Goal: Task Accomplishment & Management: Manage account settings

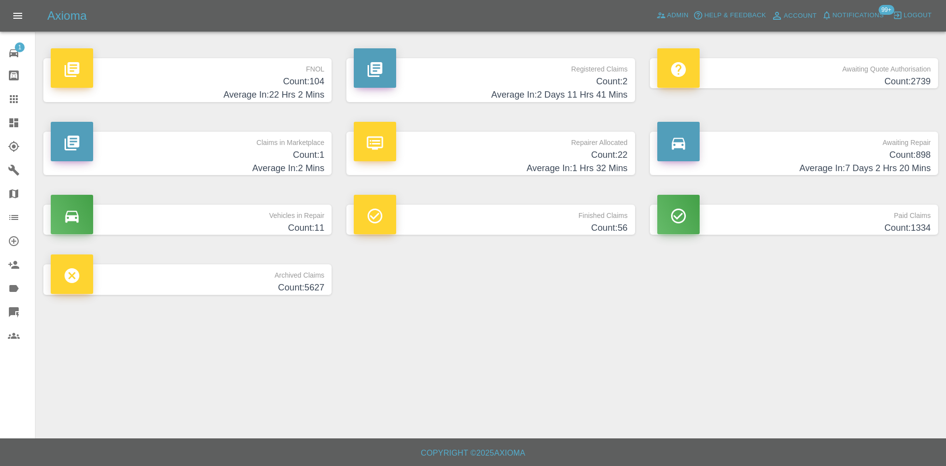
click at [839, 69] on p "Awaiting Quote Authorisation" at bounding box center [795, 66] width 274 height 17
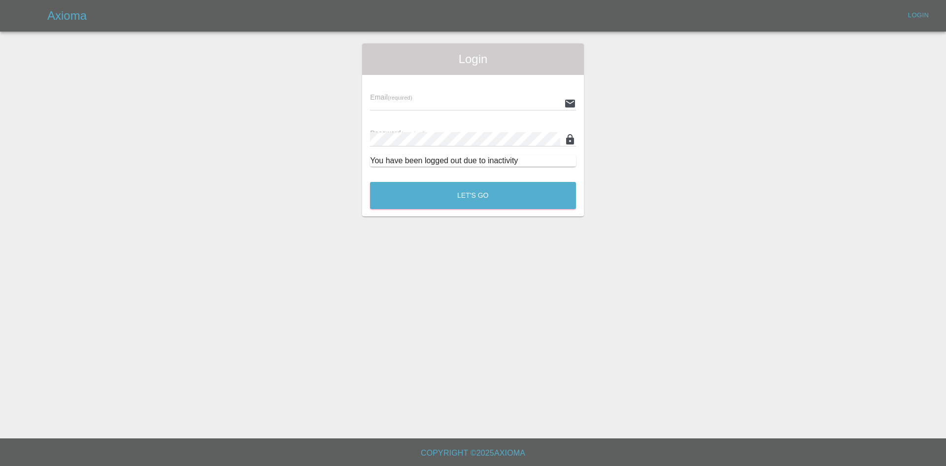
type input "[PERSON_NAME][EMAIL_ADDRESS][PERSON_NAME][DOMAIN_NAME]"
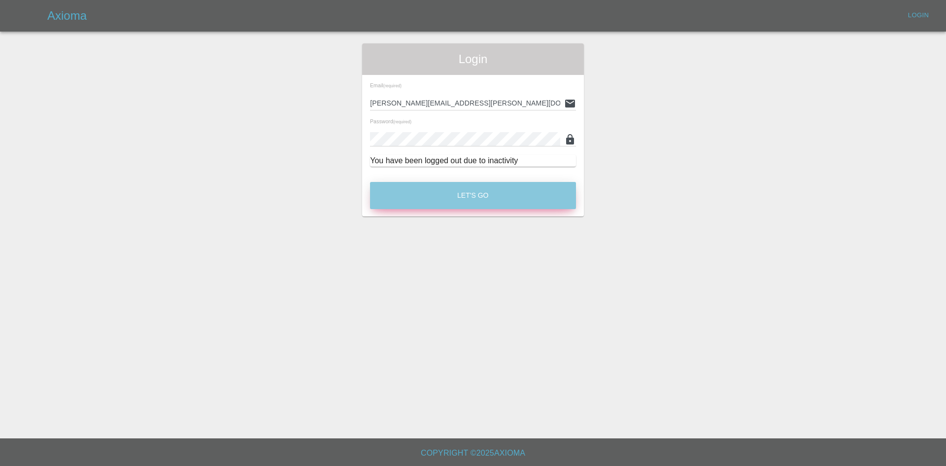
click at [446, 193] on button "Let's Go" at bounding box center [473, 195] width 206 height 27
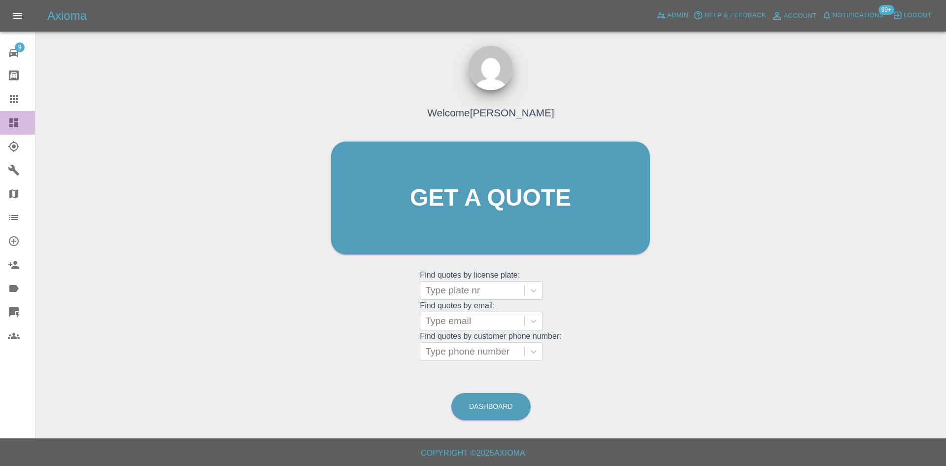
click at [4, 121] on link "Dashboard" at bounding box center [17, 123] width 35 height 24
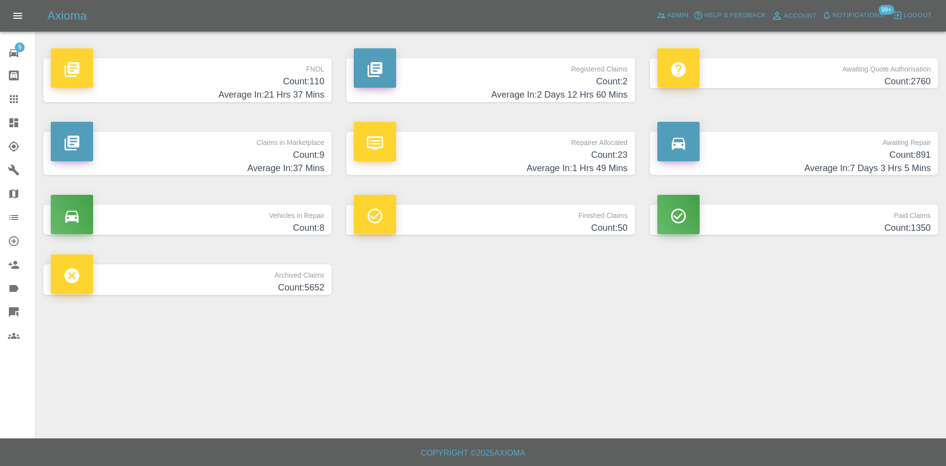
click at [607, 74] on p "Registered Claims" at bounding box center [491, 66] width 274 height 17
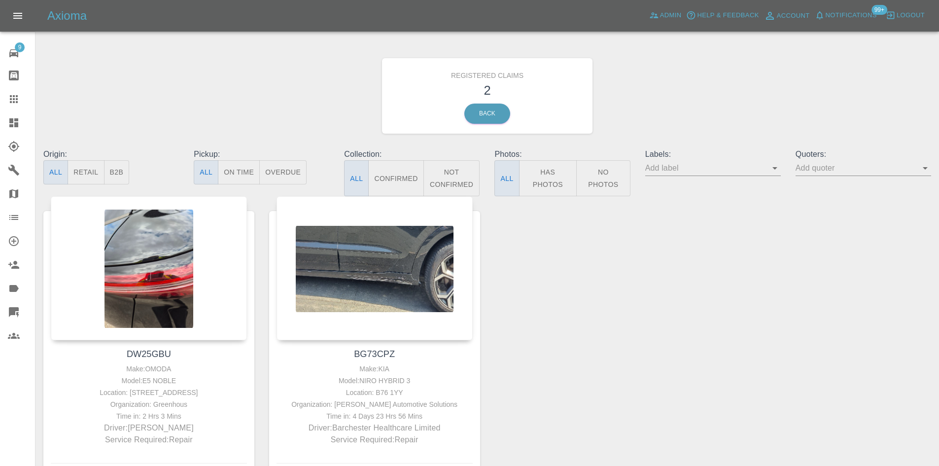
click at [3, 124] on link "Dashboard" at bounding box center [17, 123] width 35 height 24
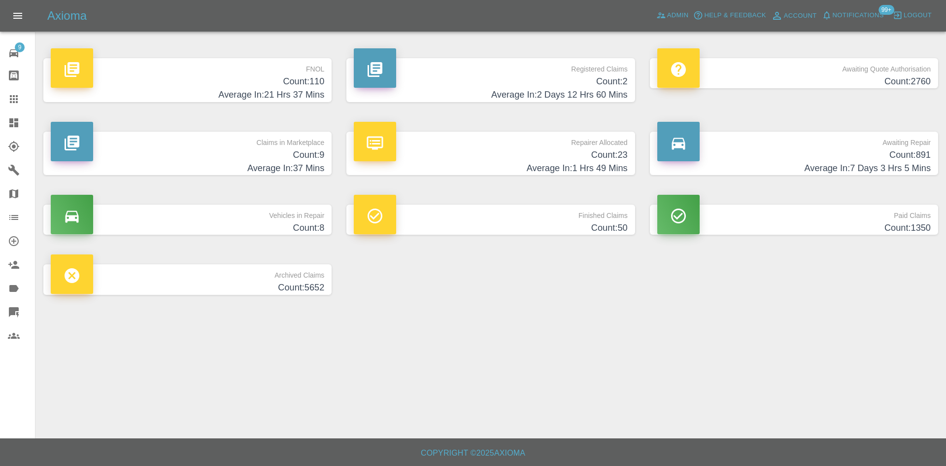
click at [838, 73] on p "Awaiting Quote Authorisation" at bounding box center [795, 66] width 274 height 17
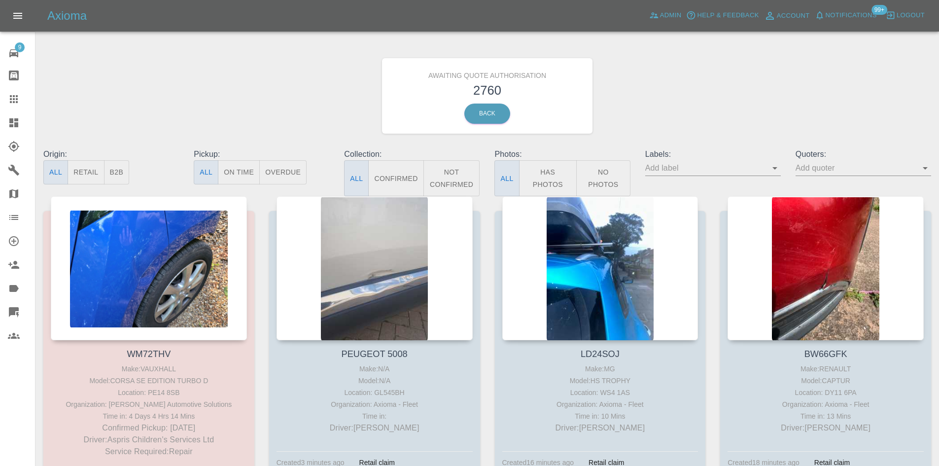
click at [110, 175] on button "B2B" at bounding box center [117, 172] width 26 height 24
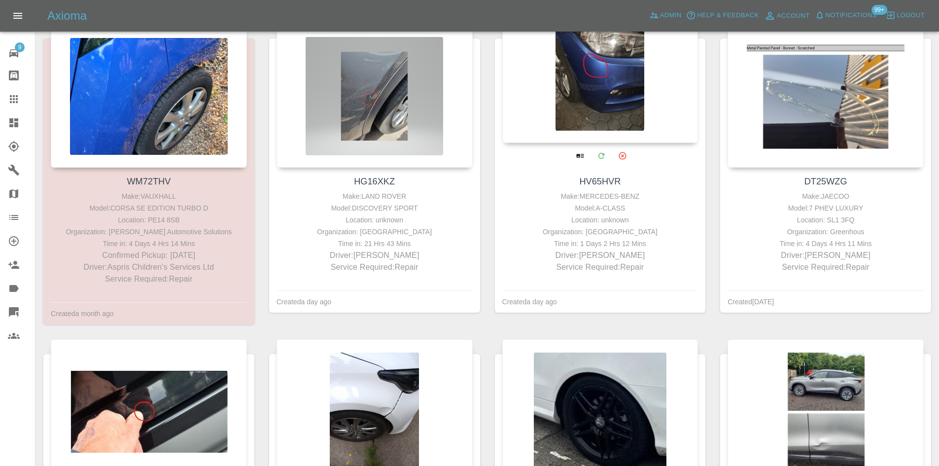
scroll to position [99, 0]
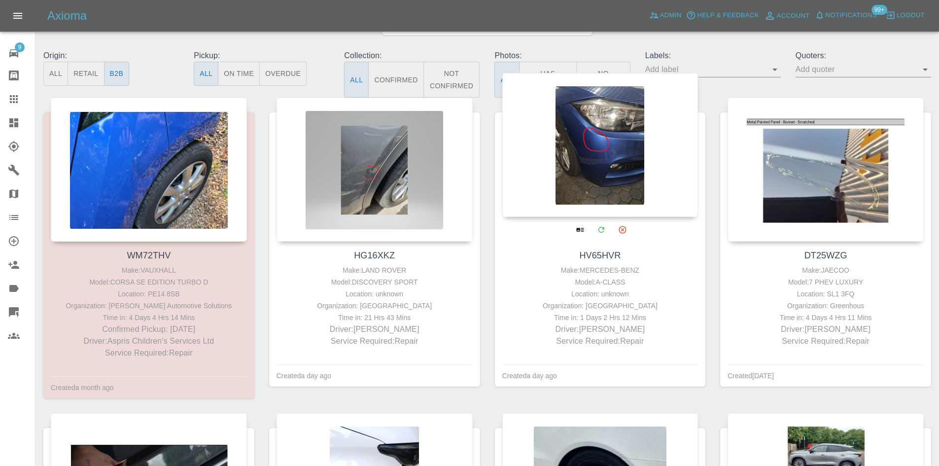
click at [598, 142] on div at bounding box center [600, 145] width 196 height 144
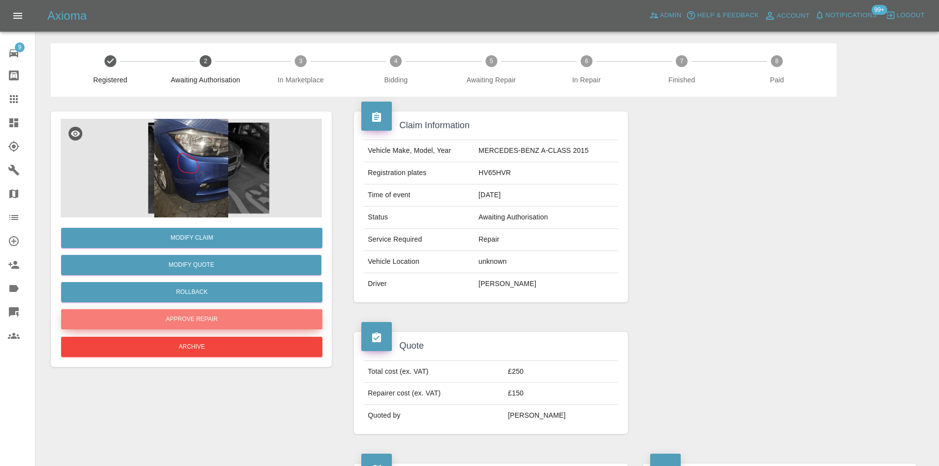
click at [198, 314] on button "Approve Repair" at bounding box center [191, 319] width 261 height 20
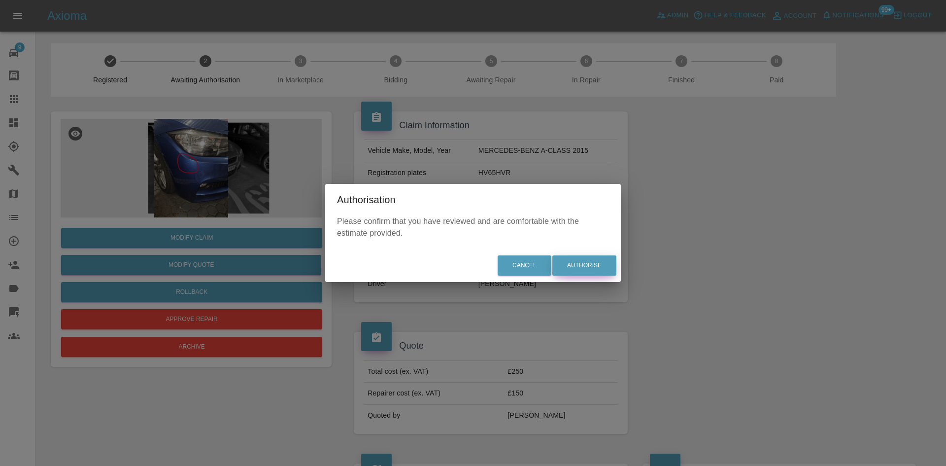
click at [601, 260] on button "Authorise" at bounding box center [585, 265] width 64 height 20
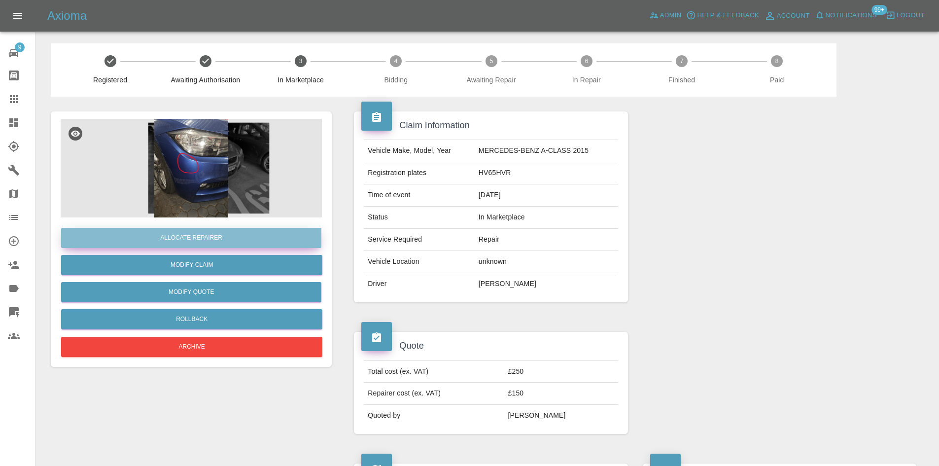
click at [270, 235] on button "Allocate Repairer" at bounding box center [191, 238] width 260 height 20
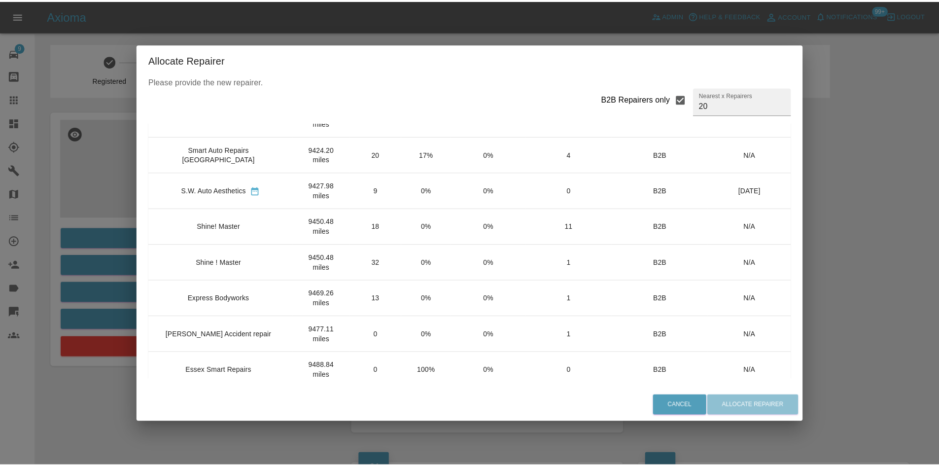
scroll to position [99, 0]
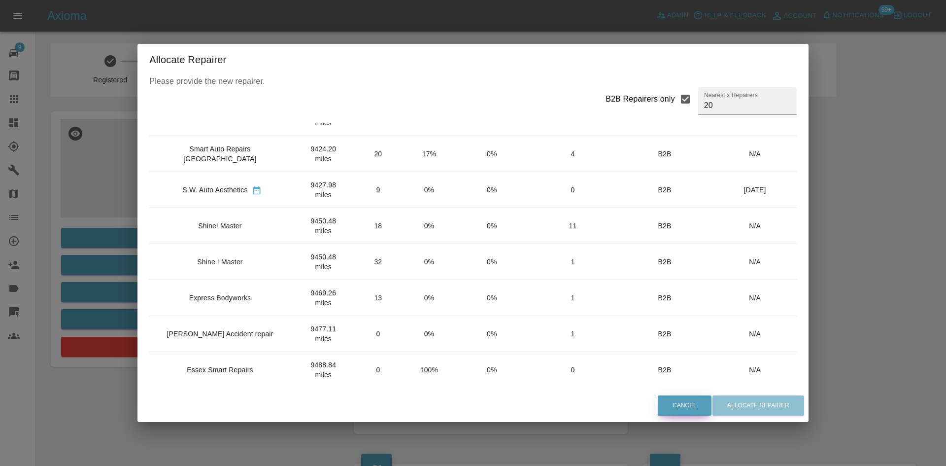
click at [658, 402] on button "Cancel" at bounding box center [685, 405] width 54 height 20
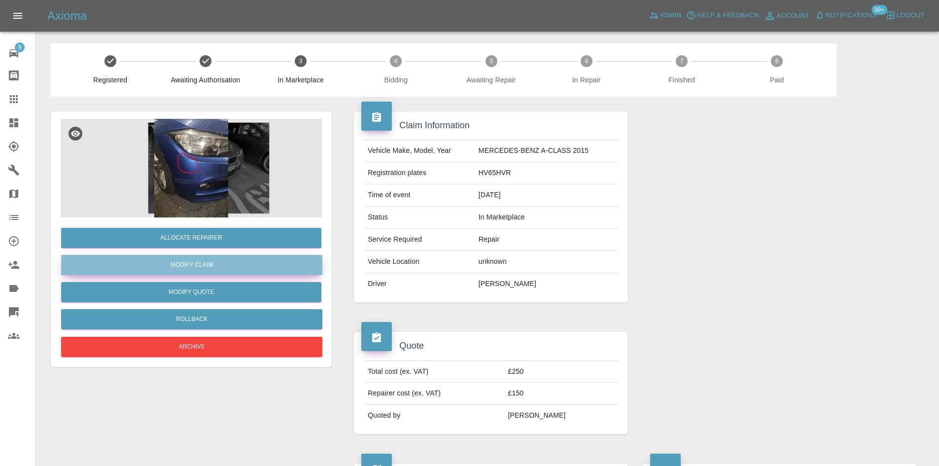
click at [231, 262] on link "Modify Claim" at bounding box center [191, 265] width 261 height 20
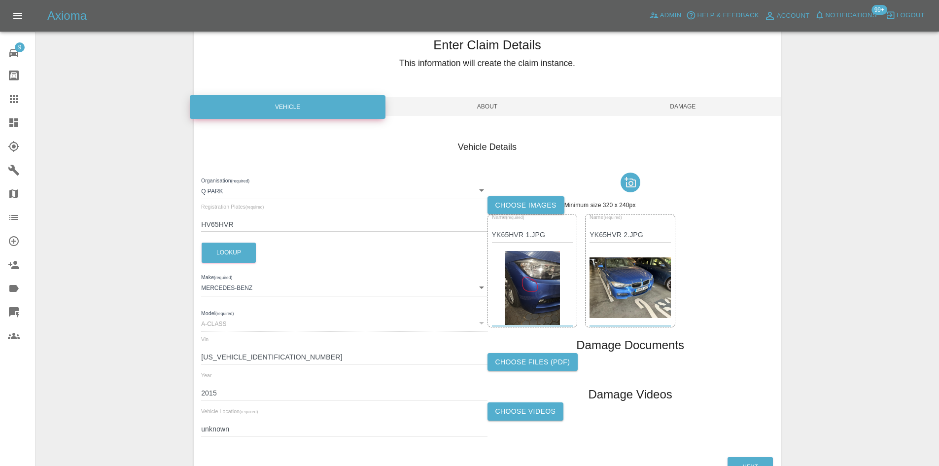
scroll to position [98, 0]
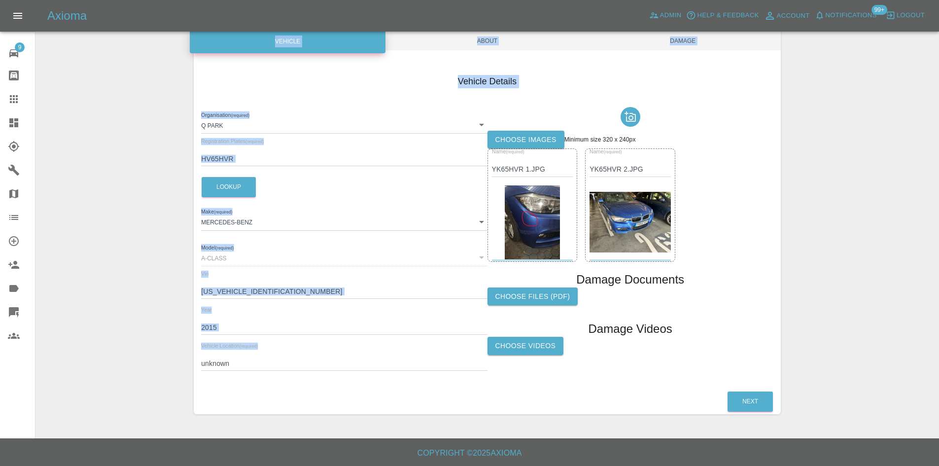
drag, startPoint x: 274, startPoint y: 353, endPoint x: 97, endPoint y: 355, distance: 177.5
click at [97, 355] on div "Enter Claim Details This information will create the claim instance. Vehicle Ab…" at bounding box center [487, 185] width 903 height 481
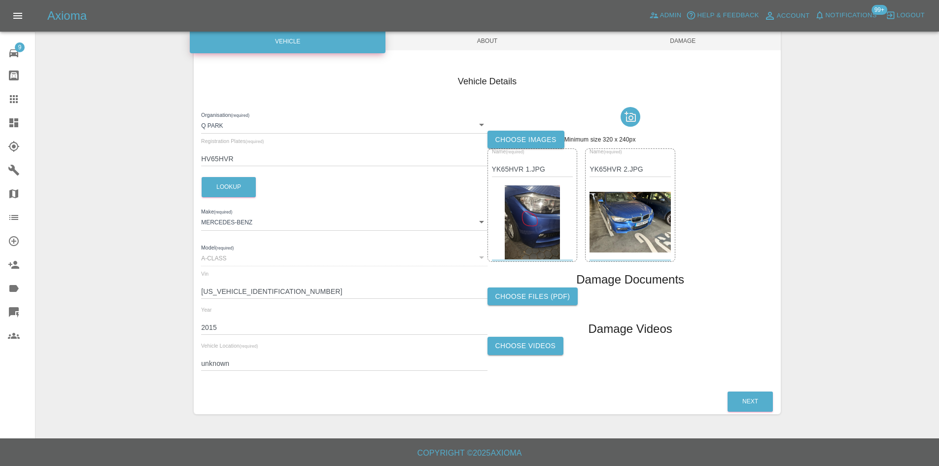
click at [215, 359] on input "unknown" at bounding box center [344, 363] width 286 height 14
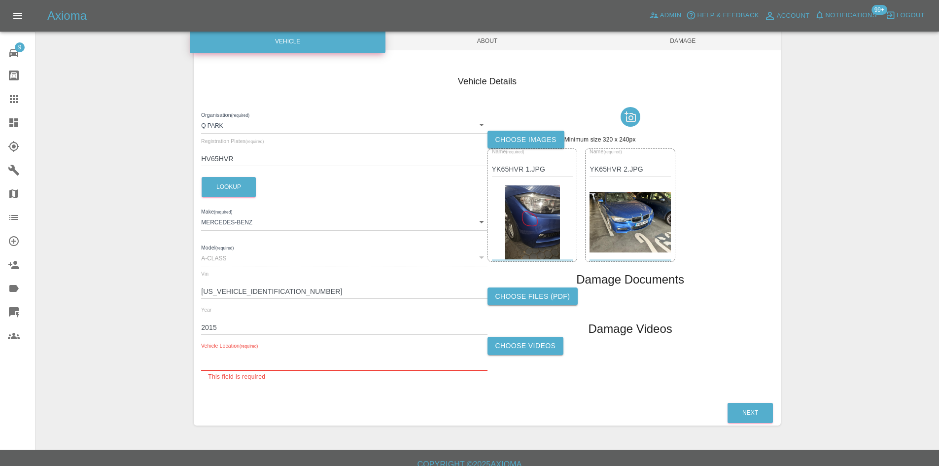
paste input "[GEOGRAPHIC_DATA] [STREET_ADDRESS]"
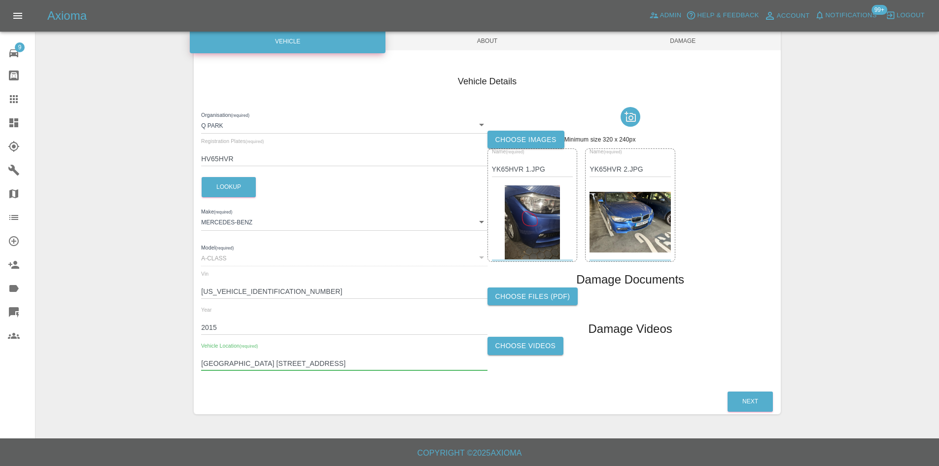
type input "[GEOGRAPHIC_DATA] [STREET_ADDRESS]"
click at [465, 28] on div "Axioma Admin Help & Feedback Account Notifications 99+ Logout" at bounding box center [469, 16] width 939 height 32
click at [465, 39] on span "About" at bounding box center [487, 41] width 196 height 19
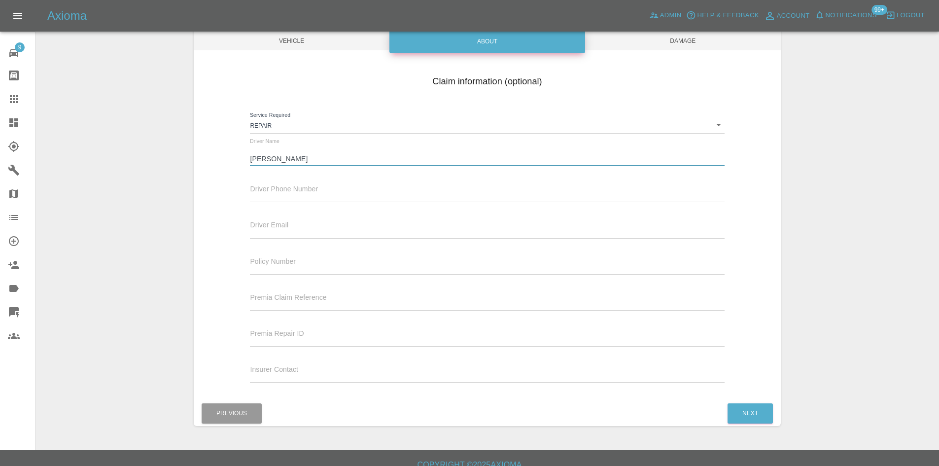
drag, startPoint x: 305, startPoint y: 156, endPoint x: 202, endPoint y: 158, distance: 102.6
click at [202, 158] on div "Claim information (optional) Service Required Repair repair Driver Name [PERSON…" at bounding box center [487, 230] width 587 height 321
click at [280, 197] on input "text" at bounding box center [487, 195] width 474 height 14
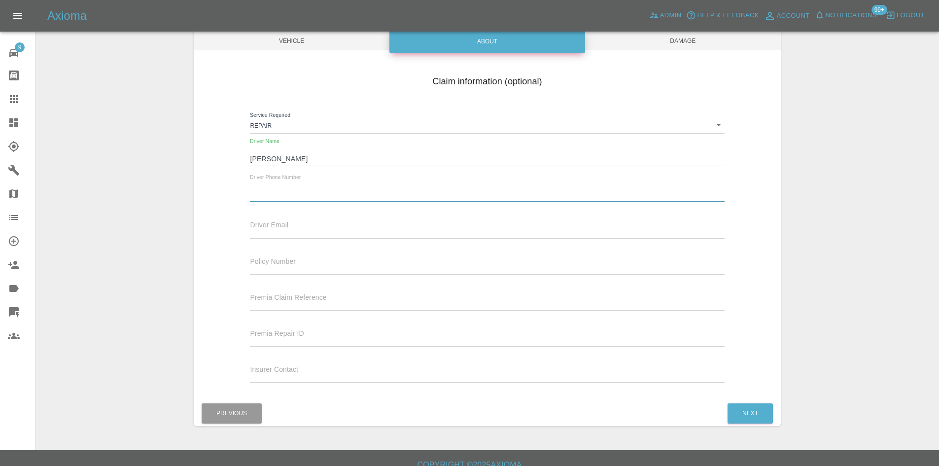
paste input "M [PHONE_NUMBER]"
drag, startPoint x: 286, startPoint y: 194, endPoint x: 166, endPoint y: 196, distance: 120.8
click at [166, 196] on div "Enter Claim Details This information will create the claim instance. Vehicle Ab…" at bounding box center [487, 191] width 903 height 493
type input "07768 581 535"
drag, startPoint x: 290, startPoint y: 233, endPoint x: 302, endPoint y: 238, distance: 12.4
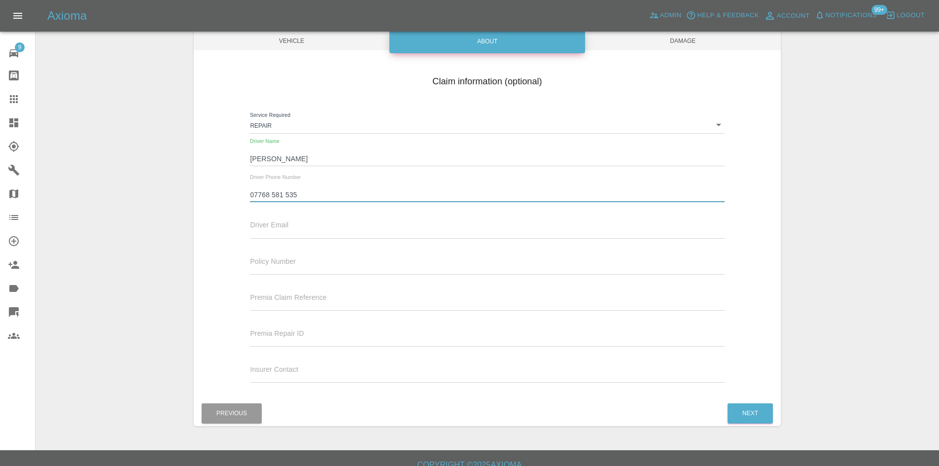
click at [290, 233] on input "text" at bounding box center [487, 231] width 474 height 14
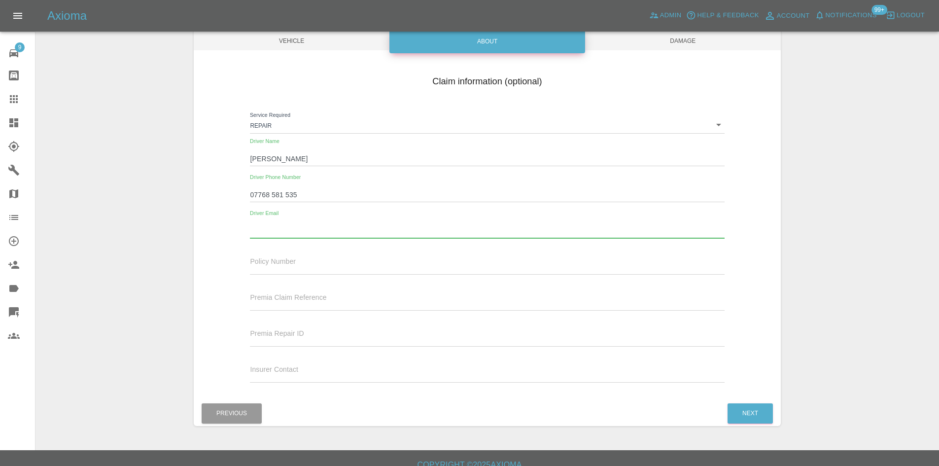
paste input "[PERSON_NAME][EMAIL_ADDRESS][PERSON_NAME][DOMAIN_NAME]"
type input "[PERSON_NAME][EMAIL_ADDRESS][PERSON_NAME][DOMAIN_NAME]"
click at [301, 154] on input "[PERSON_NAME]" at bounding box center [487, 159] width 474 height 14
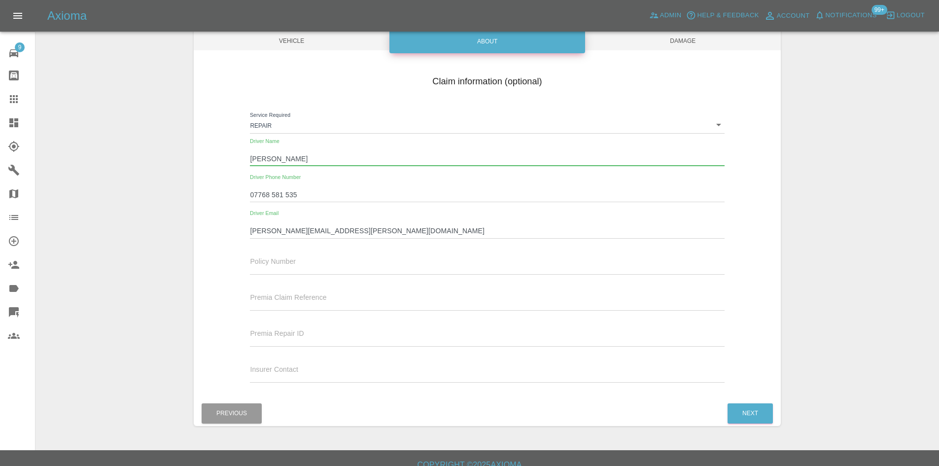
drag, startPoint x: 301, startPoint y: 157, endPoint x: 230, endPoint y: 157, distance: 71.0
click at [230, 157] on div "Claim information (optional) Service Required Repair repair Driver Name [PERSON…" at bounding box center [487, 230] width 587 height 321
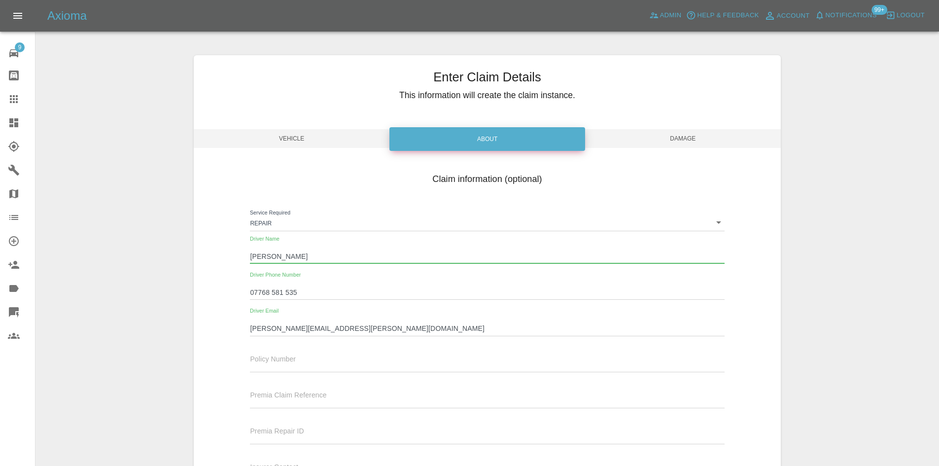
scroll to position [0, 0]
click at [663, 148] on div "Enter Claim Details This information will create the claim instance. Vehicle Ab…" at bounding box center [487, 290] width 587 height 468
click at [663, 144] on span "Damage" at bounding box center [683, 139] width 196 height 19
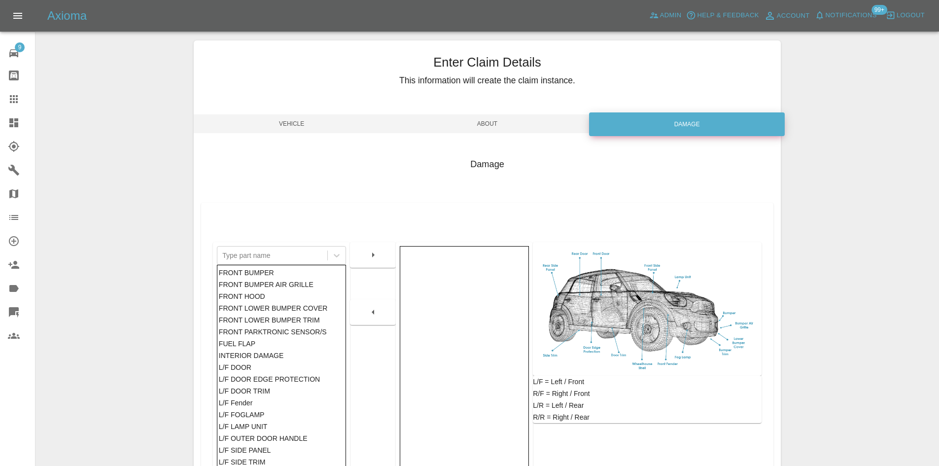
scroll to position [144, 0]
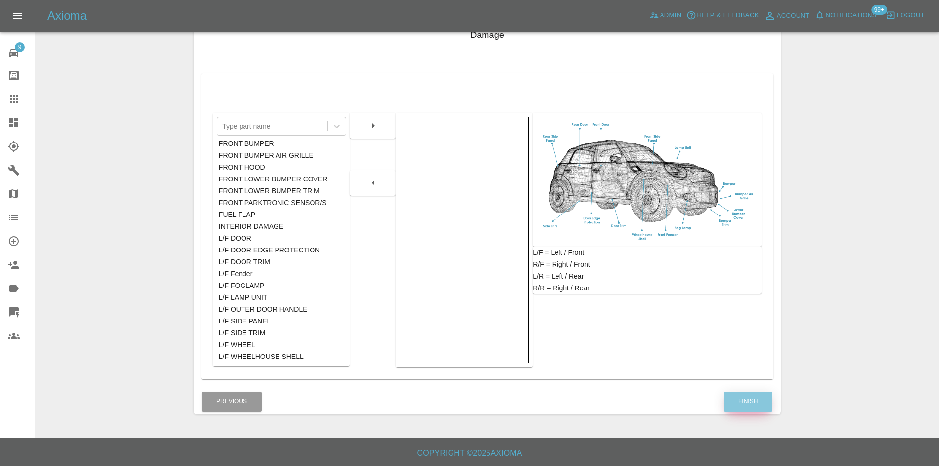
click at [745, 398] on button "Finish" at bounding box center [748, 401] width 49 height 20
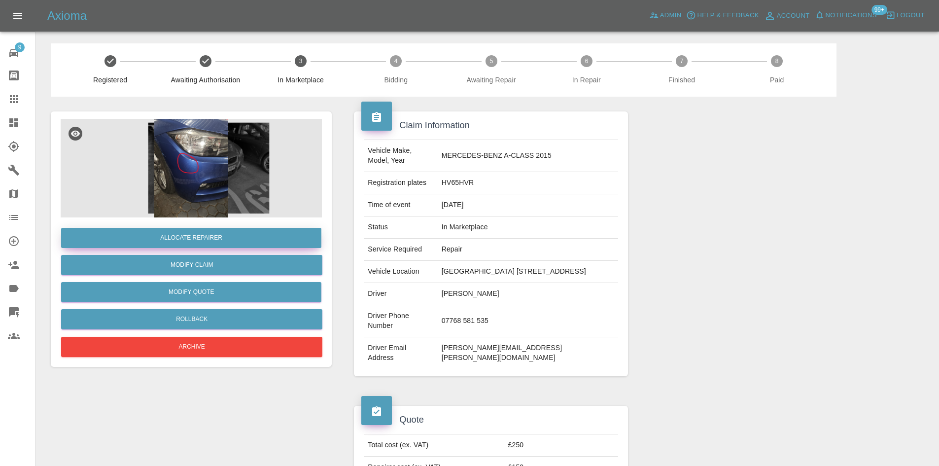
click at [163, 240] on button "Allocate Repairer" at bounding box center [191, 238] width 260 height 20
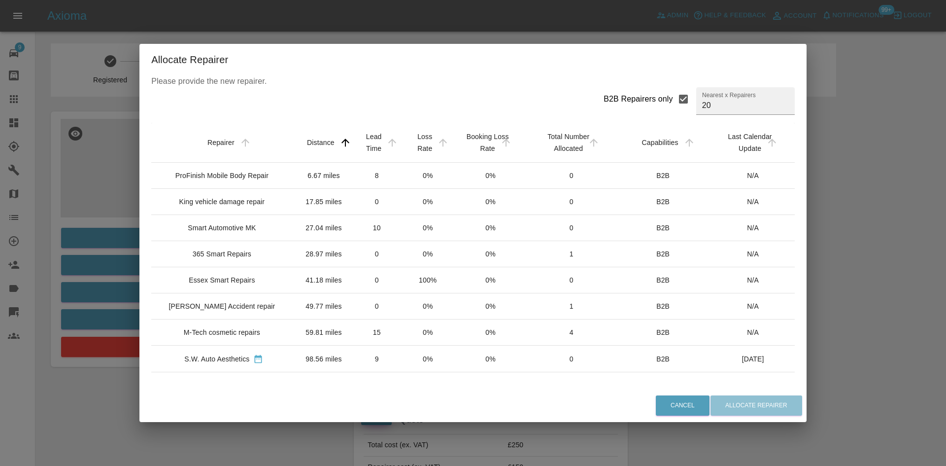
click at [223, 180] on div "ProFinish Mobile Body Repair" at bounding box center [221, 176] width 93 height 10
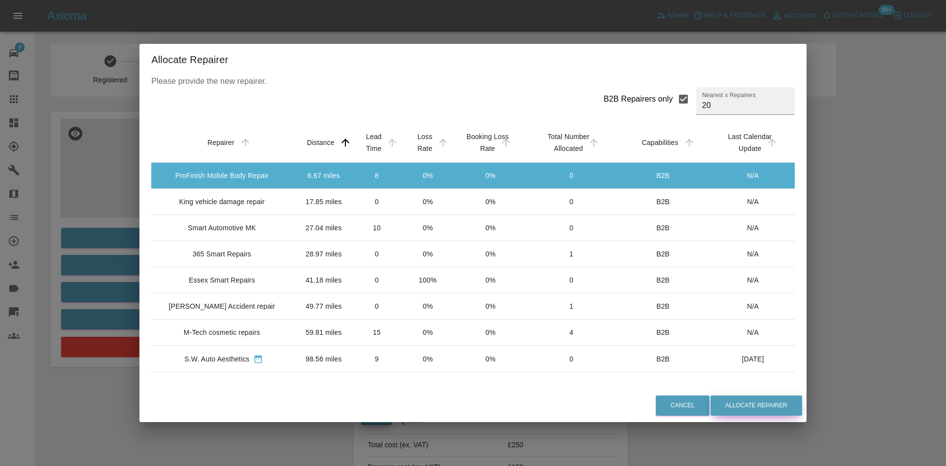
click at [735, 403] on button "Allocate Repairer" at bounding box center [757, 405] width 92 height 20
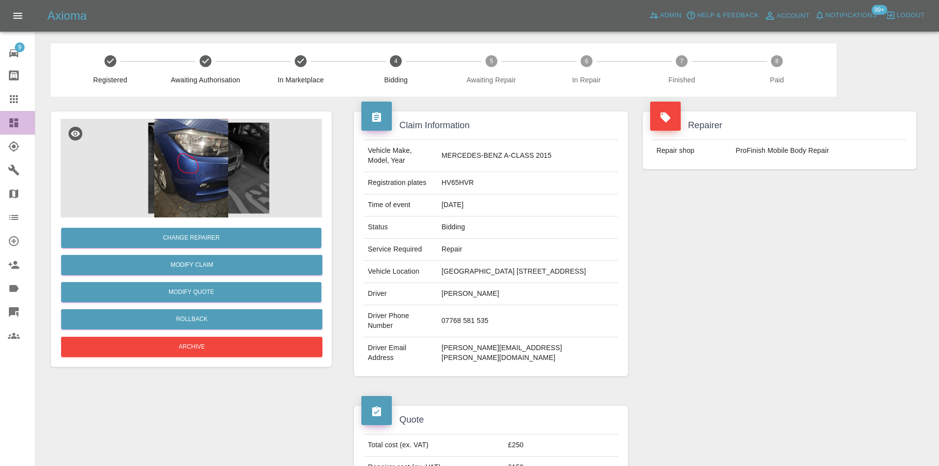
click at [26, 129] on link "Dashboard" at bounding box center [17, 123] width 35 height 24
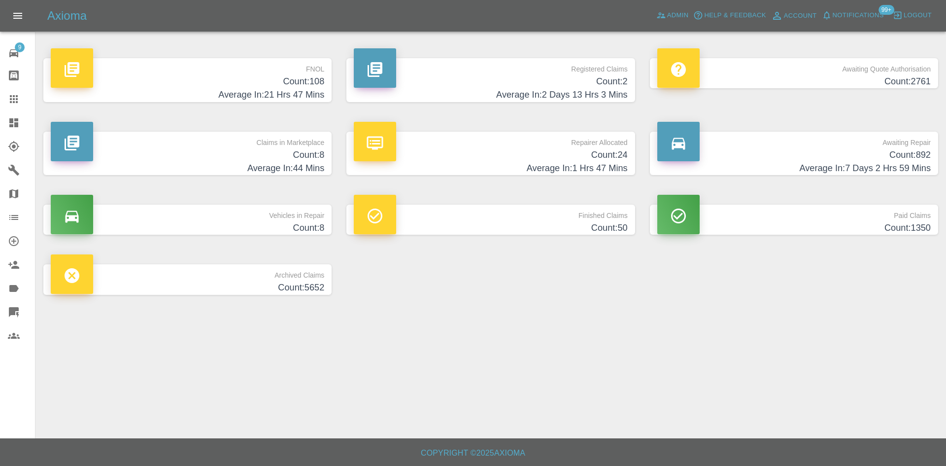
click at [537, 86] on h4 "Count: 2" at bounding box center [491, 81] width 274 height 13
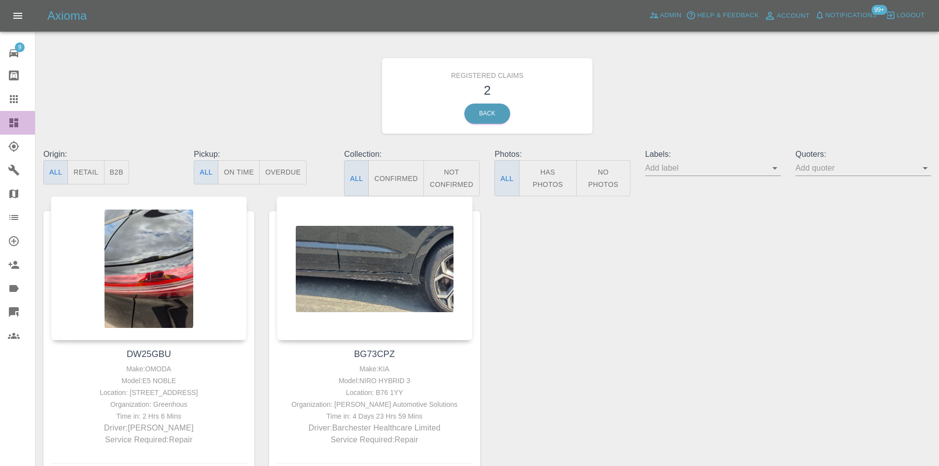
click at [0, 121] on link "Dashboard" at bounding box center [17, 123] width 35 height 24
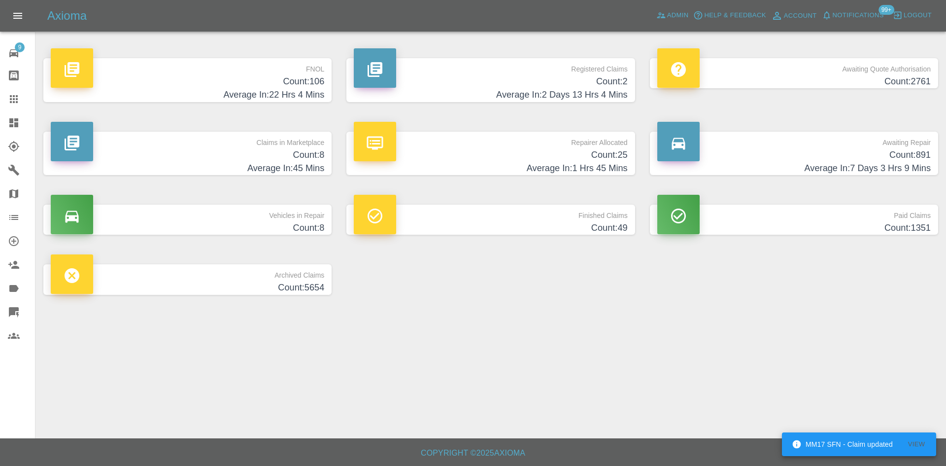
click at [315, 153] on h4 "Count: 8" at bounding box center [188, 154] width 274 height 13
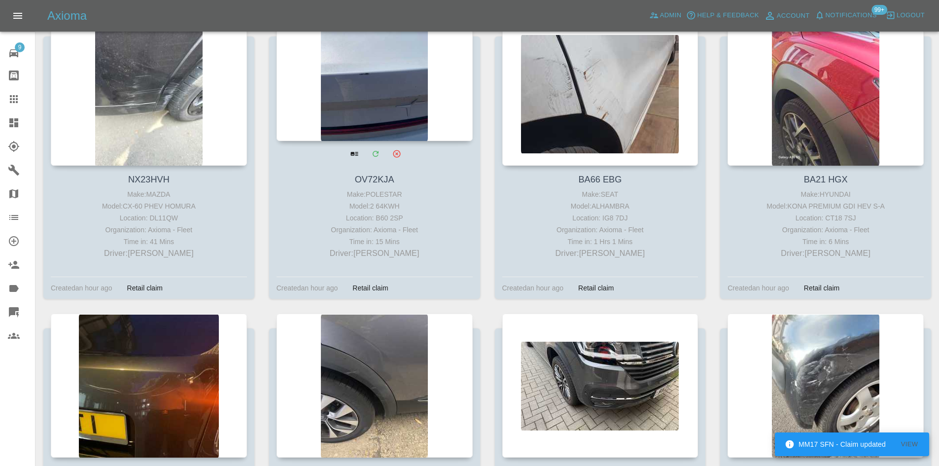
scroll to position [353, 0]
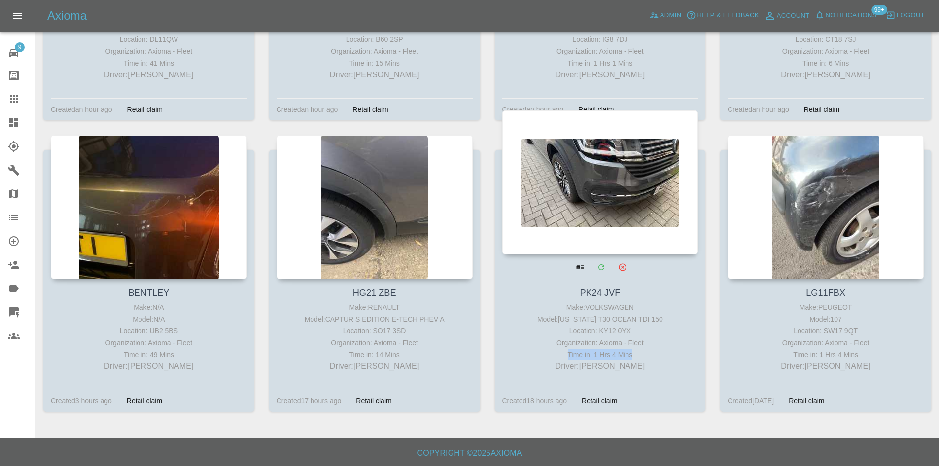
drag, startPoint x: 639, startPoint y: 352, endPoint x: 564, endPoint y: 355, distance: 75.5
click at [564, 355] on div "Time in: 1 Hrs 4 Mins" at bounding box center [600, 355] width 191 height 12
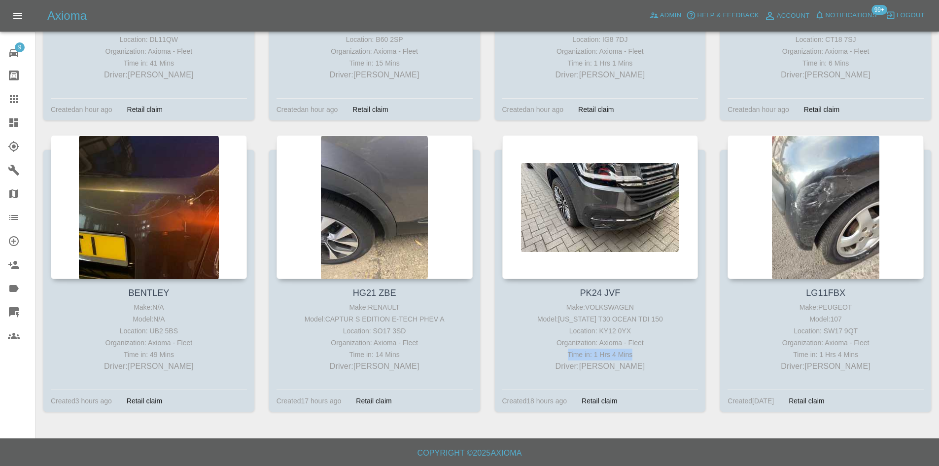
copy div "Time in: 1 Hrs 4 Mins"
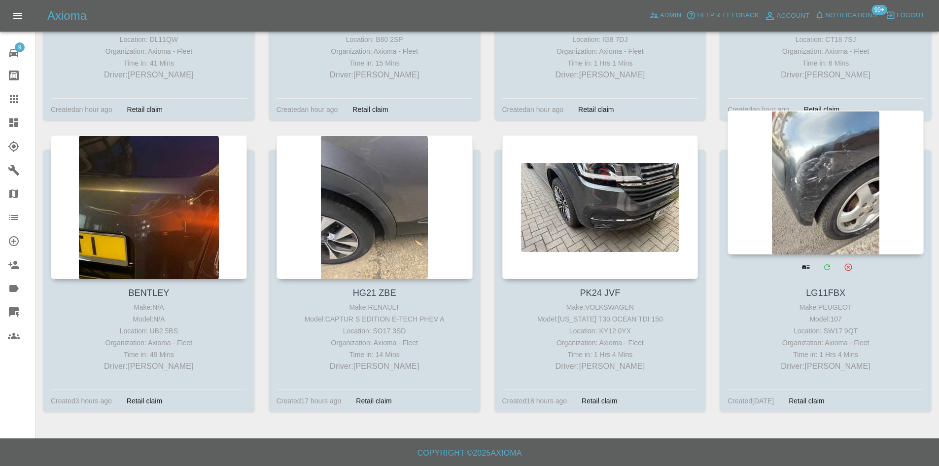
click at [880, 372] on p "Driver: [PERSON_NAME]" at bounding box center [825, 366] width 191 height 12
drag, startPoint x: 878, startPoint y: 361, endPoint x: 867, endPoint y: 361, distance: 11.3
click at [867, 361] on p "Driver: [PERSON_NAME]" at bounding box center [825, 366] width 191 height 12
drag, startPoint x: 878, startPoint y: 376, endPoint x: 798, endPoint y: 285, distance: 121.2
click at [798, 285] on div "LG11FBX Make: PEUGEOT Model: 107 Location: SW17 9QT Organization: Axioma - Flee…" at bounding box center [825, 329] width 211 height 101
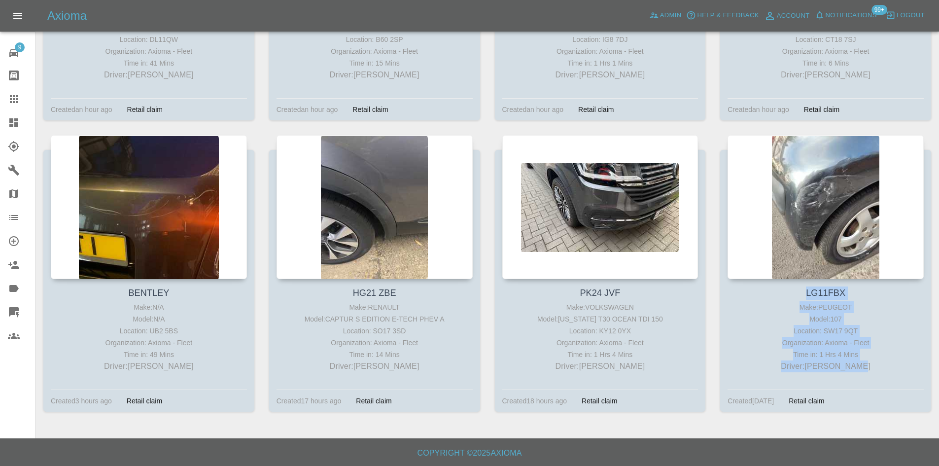
copy div "LG11FBX Make: PEUGEOT Model: 107 Location: SW17 9QT Organization: Axioma - Flee…"
click at [5, 121] on link "Dashboard" at bounding box center [17, 123] width 35 height 24
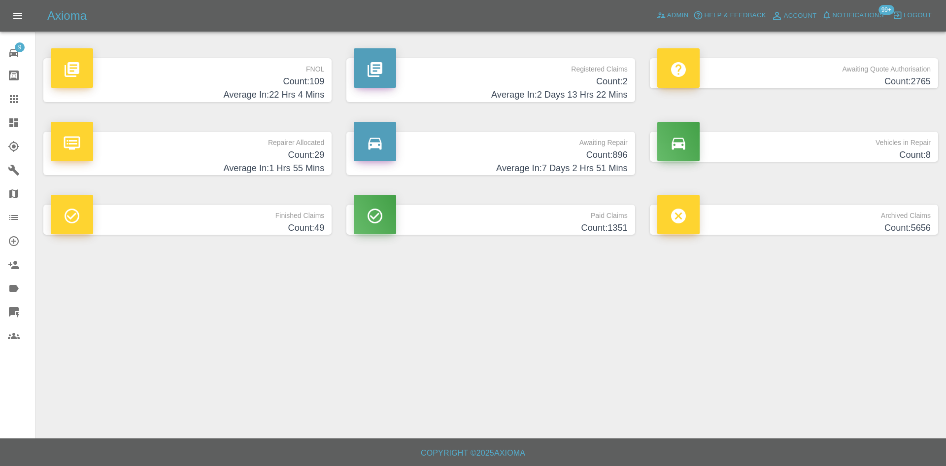
click at [687, 6] on div "Axioma Admin Help & Feedback Account Notifications 99+ Logout" at bounding box center [473, 16] width 946 height 32
click at [682, 13] on span "Admin" at bounding box center [678, 15] width 22 height 11
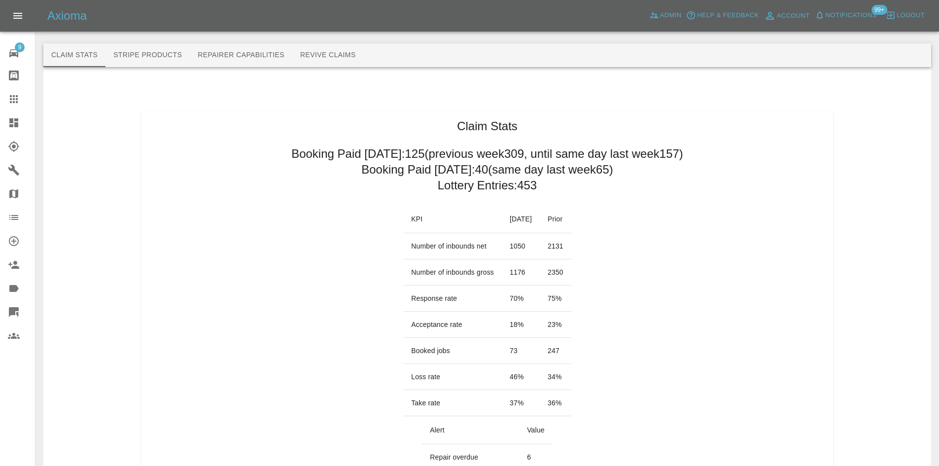
click at [0, 125] on link "Dashboard" at bounding box center [17, 123] width 35 height 24
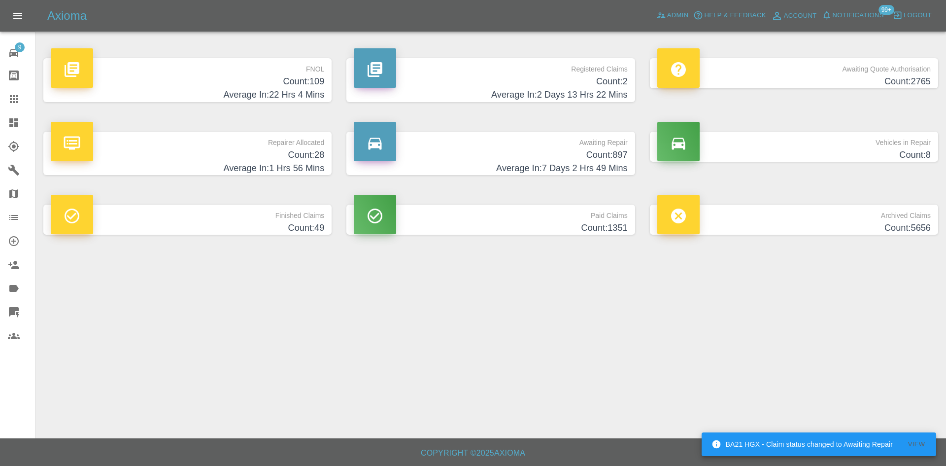
click at [276, 86] on h4 "Count: 109" at bounding box center [188, 81] width 274 height 13
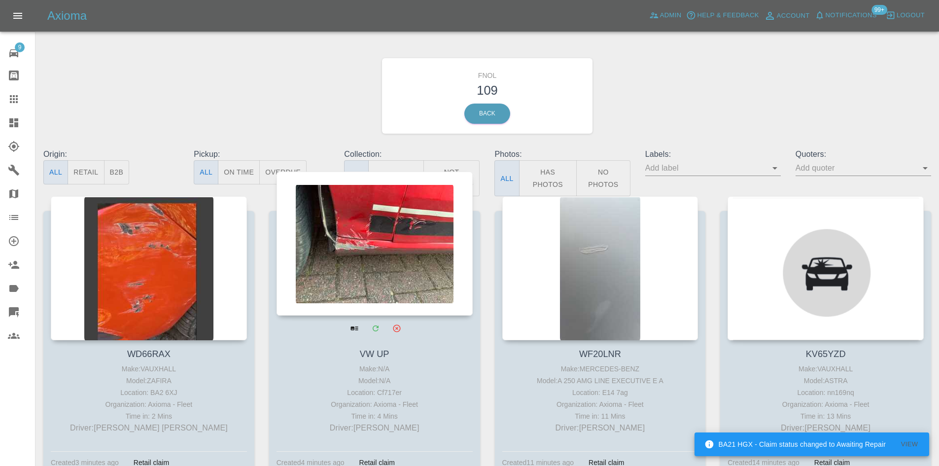
click at [376, 252] on div at bounding box center [375, 244] width 196 height 144
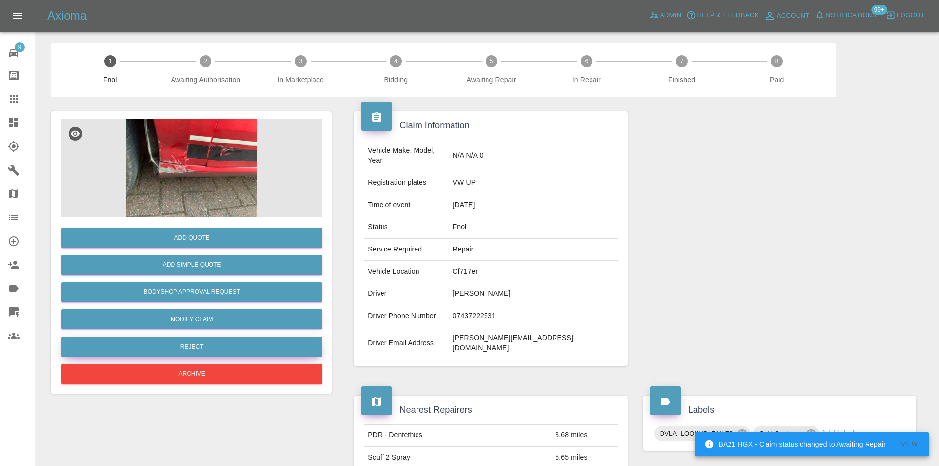
click at [214, 344] on button "Reject" at bounding box center [191, 347] width 261 height 20
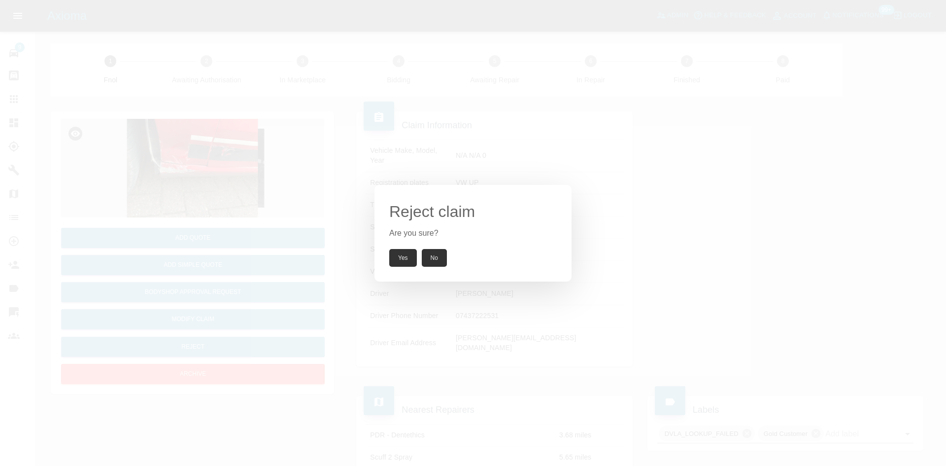
click at [415, 258] on button "Yes" at bounding box center [403, 258] width 28 height 18
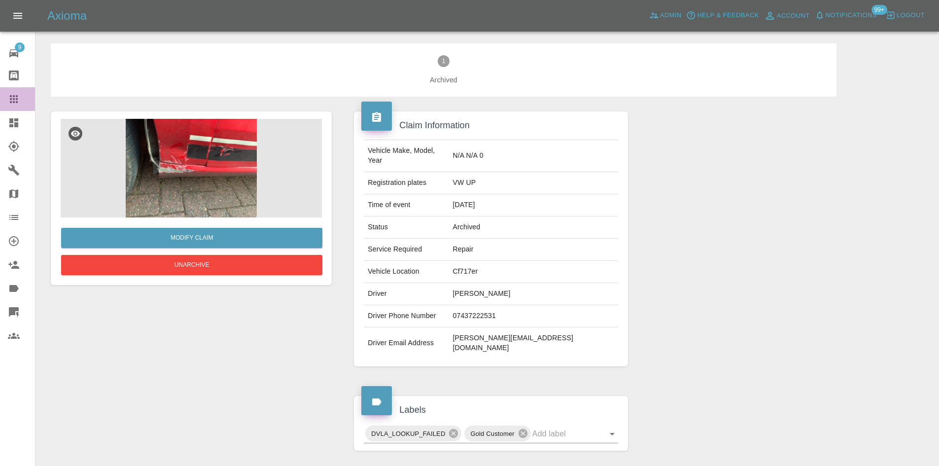
click at [3, 100] on link "Claims" at bounding box center [17, 99] width 35 height 24
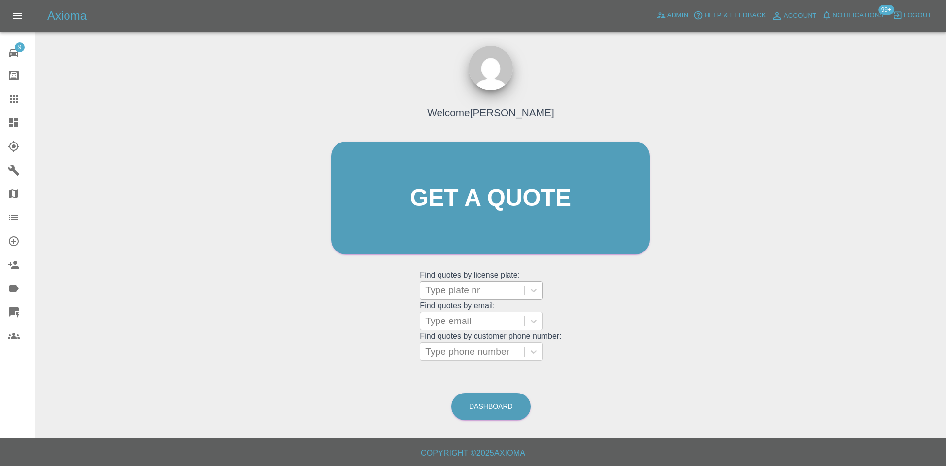
click at [485, 284] on div at bounding box center [472, 290] width 94 height 14
type input "wv68"
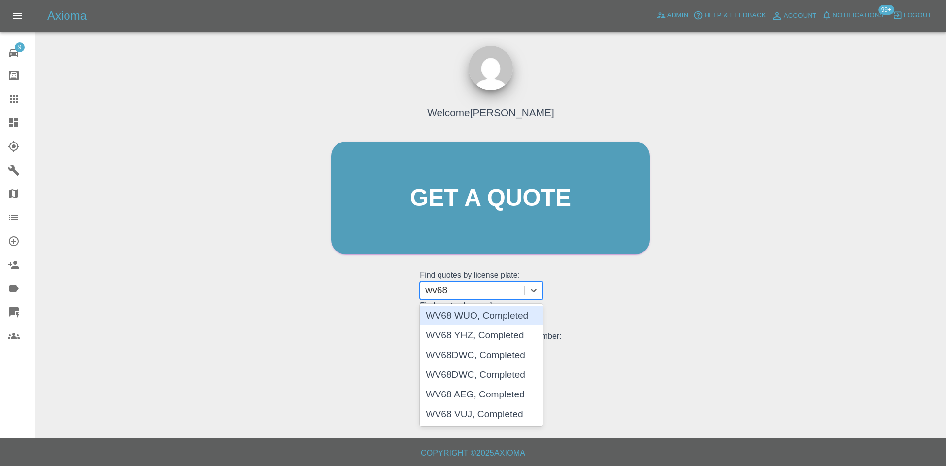
click at [485, 318] on div "WV68 WUO, Completed" at bounding box center [481, 316] width 123 height 20
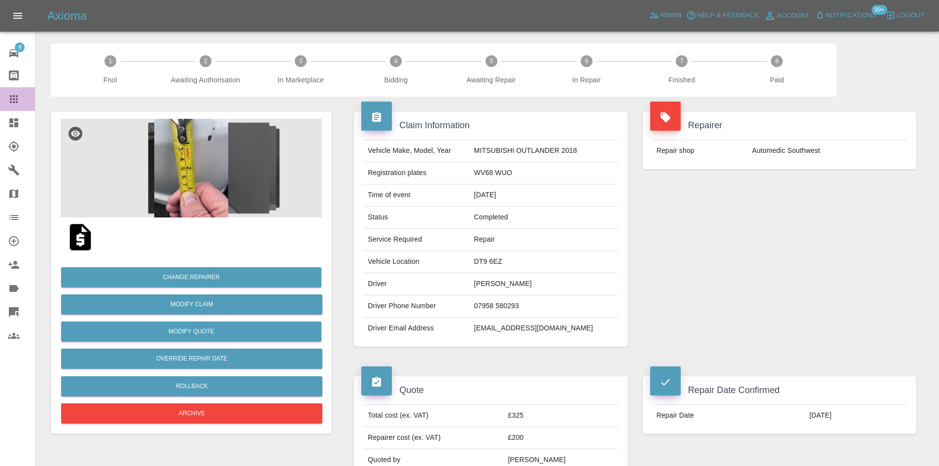
click at [20, 102] on div at bounding box center [22, 99] width 28 height 12
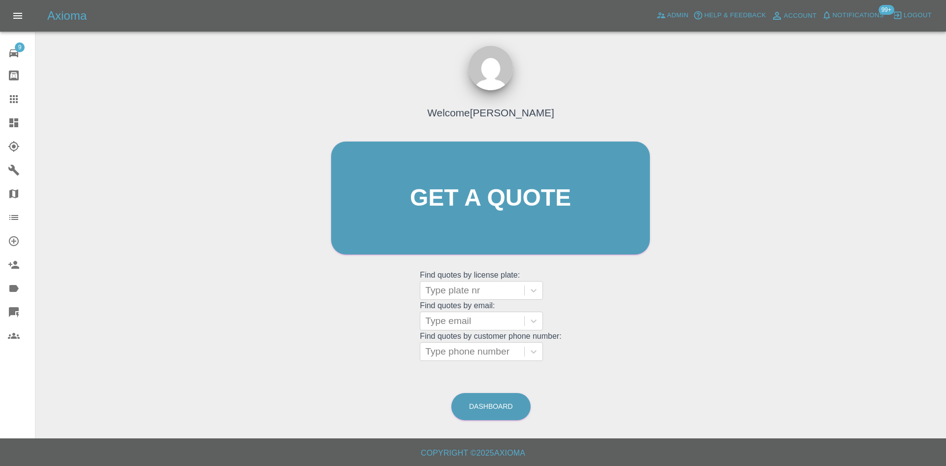
click at [12, 123] on icon at bounding box center [13, 122] width 9 height 9
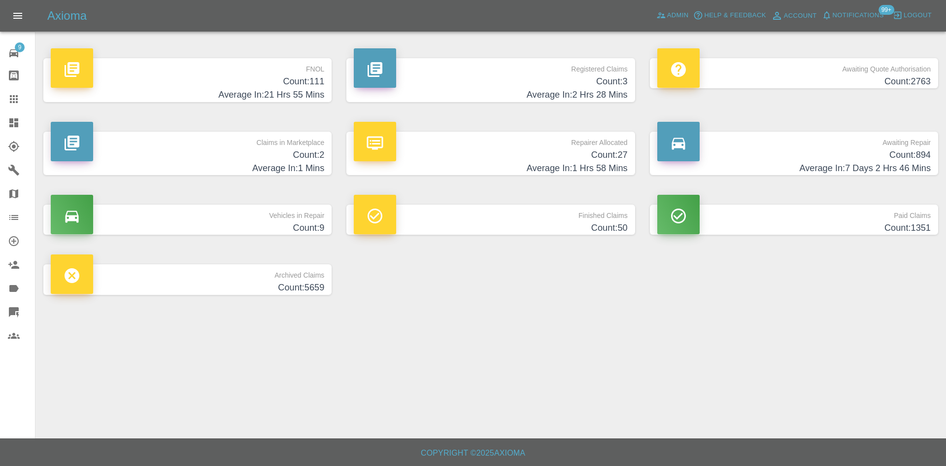
click at [600, 162] on h4 "Average In: 1 Hrs 58 Mins" at bounding box center [491, 168] width 274 height 13
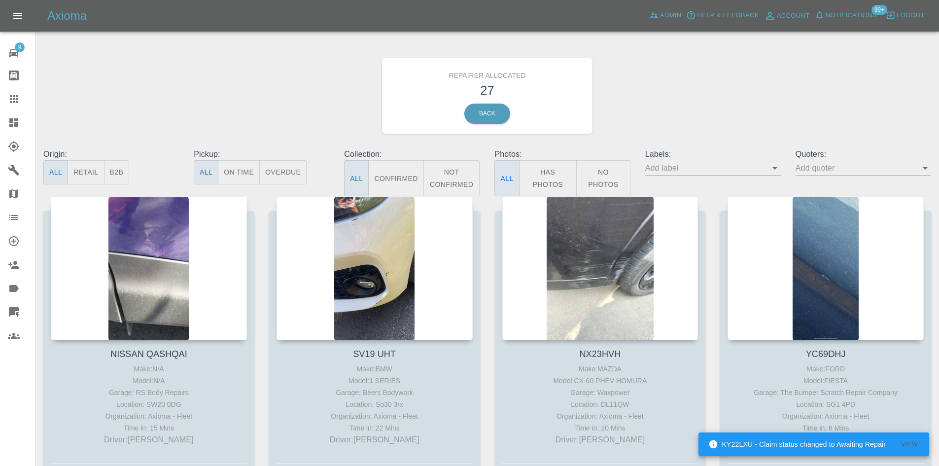
click at [7, 117] on link "Dashboard" at bounding box center [17, 123] width 35 height 24
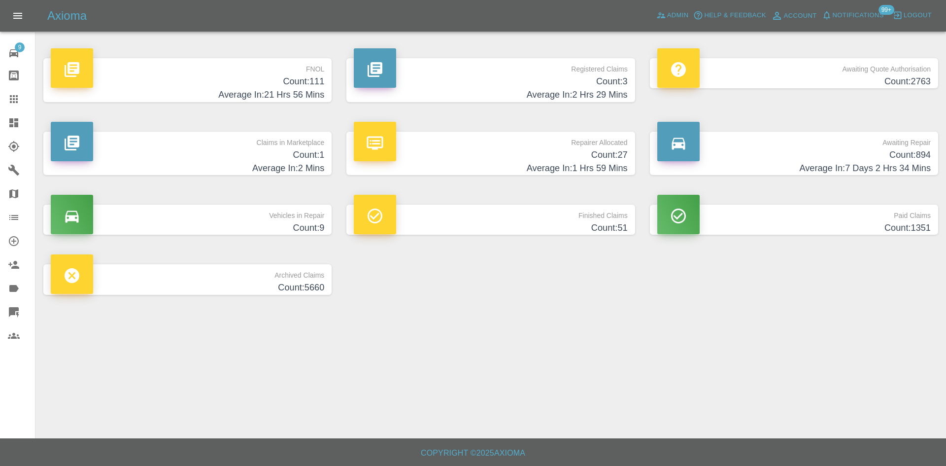
click at [512, 87] on h4 "Count: 3" at bounding box center [491, 81] width 274 height 13
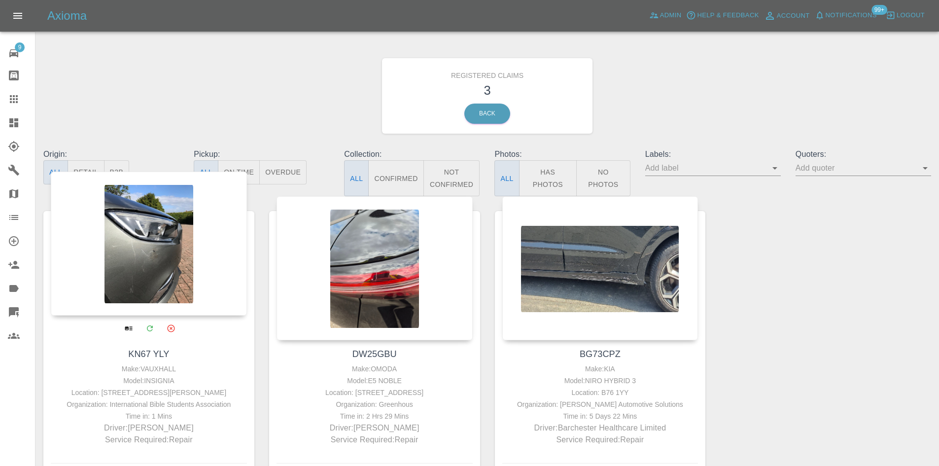
click at [186, 268] on div at bounding box center [149, 244] width 196 height 144
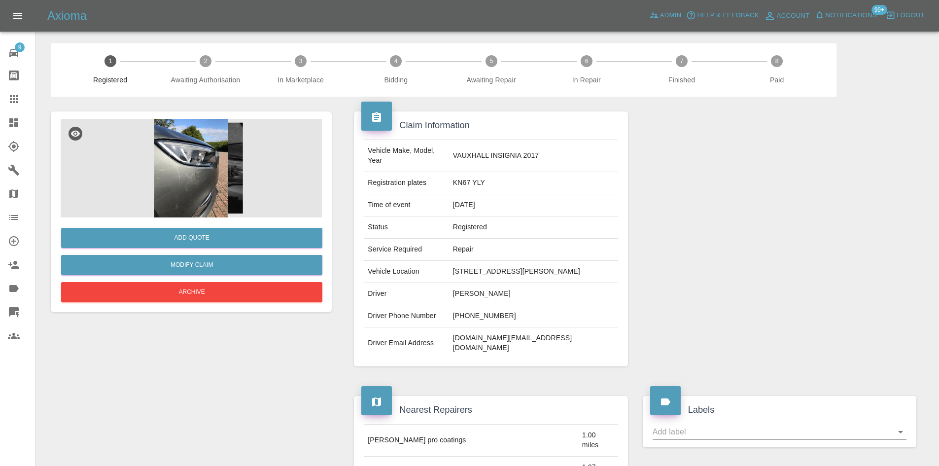
click at [207, 173] on img at bounding box center [191, 168] width 261 height 99
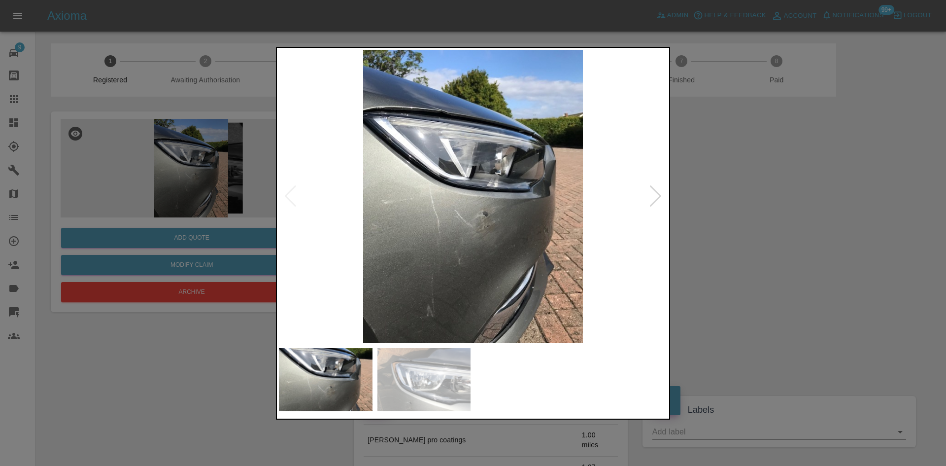
click at [655, 206] on div at bounding box center [655, 196] width 13 height 22
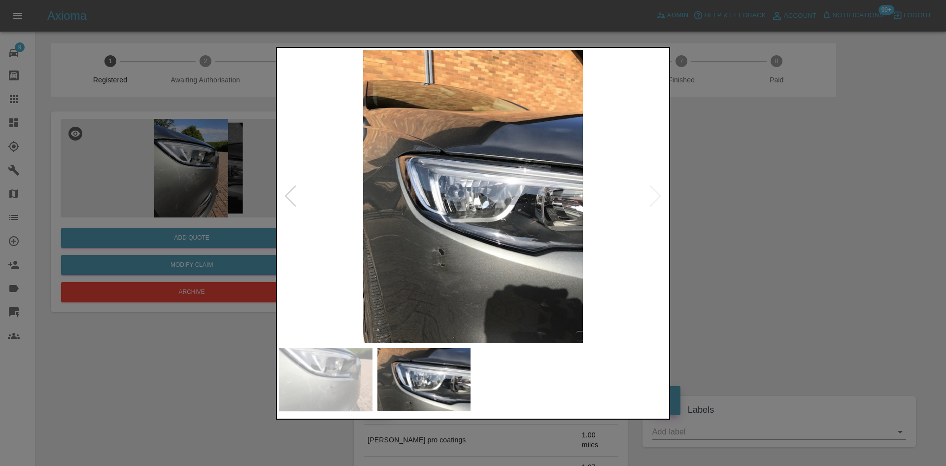
click at [754, 201] on div at bounding box center [473, 233] width 946 height 466
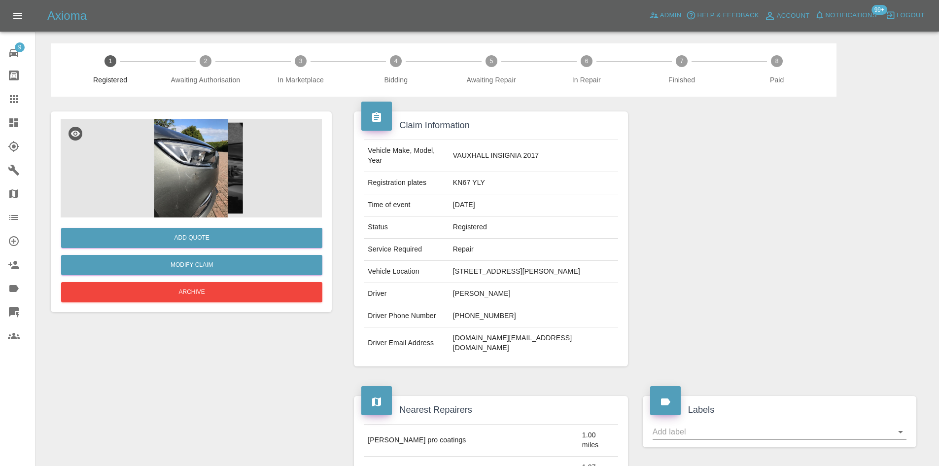
click at [455, 186] on td "KN67 YLY" at bounding box center [533, 183] width 169 height 22
copy td "KN67 YLY"
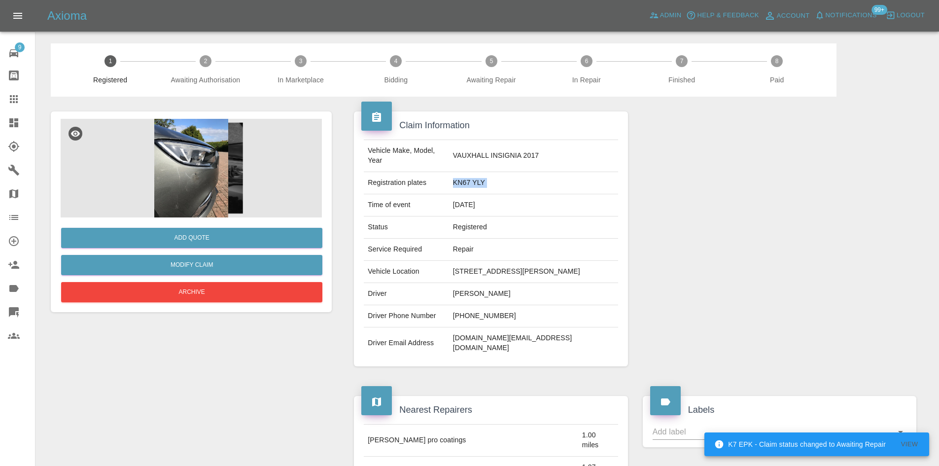
click at [457, 182] on td "KN67 YLY" at bounding box center [533, 183] width 169 height 22
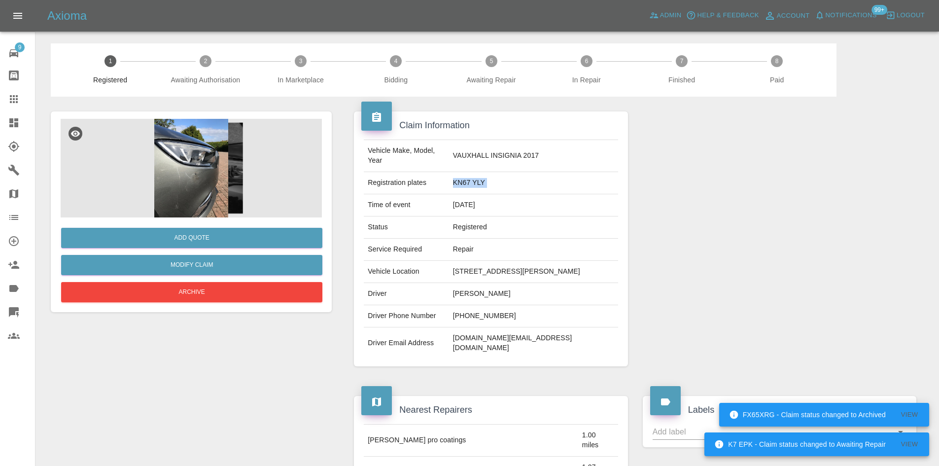
click at [0, 96] on link "Claims" at bounding box center [17, 99] width 35 height 24
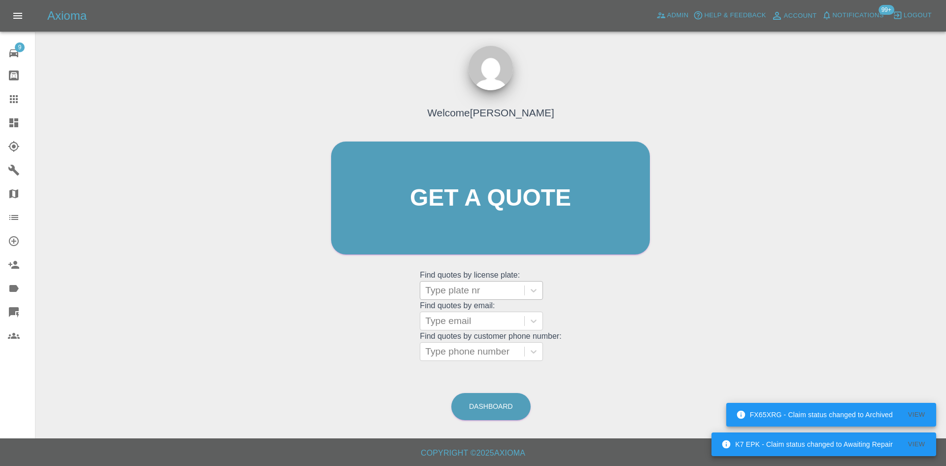
click at [467, 289] on div at bounding box center [472, 290] width 94 height 14
paste input "VA64ASX"
type input "VA64ASX"
click at [481, 320] on div "VA64ASX, Finished" at bounding box center [481, 316] width 123 height 20
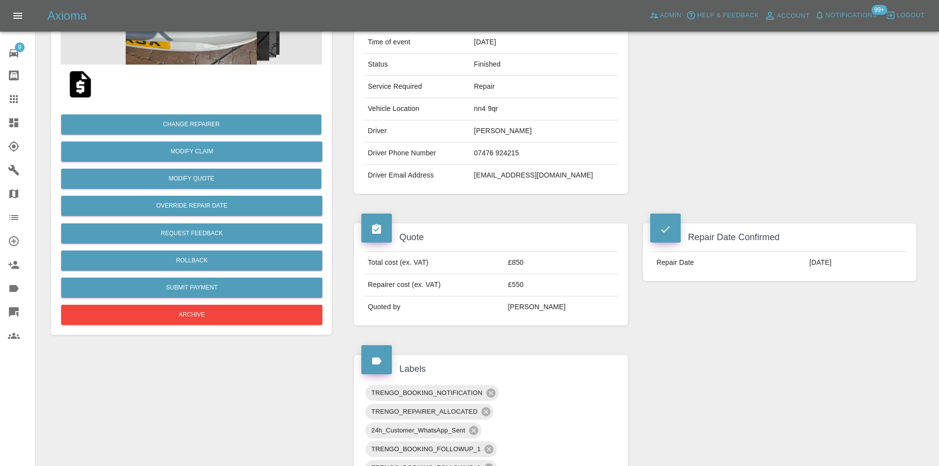
scroll to position [49, 0]
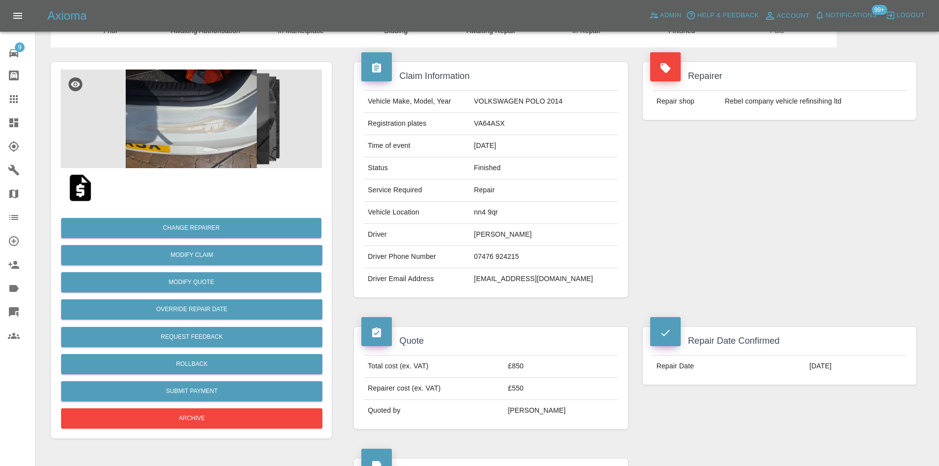
click at [16, 100] on icon at bounding box center [14, 99] width 8 height 8
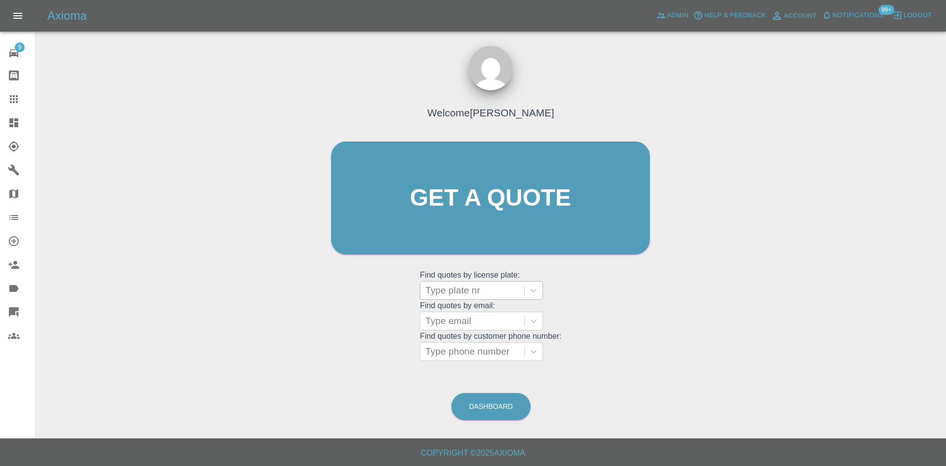
click at [455, 290] on div at bounding box center [472, 290] width 94 height 14
paste input "R17 MDA"
click at [428, 295] on input "R17 MDA" at bounding box center [448, 290] width 46 height 12
click at [431, 296] on input "R17 MDA" at bounding box center [448, 290] width 46 height 12
type input "R17 MDA"
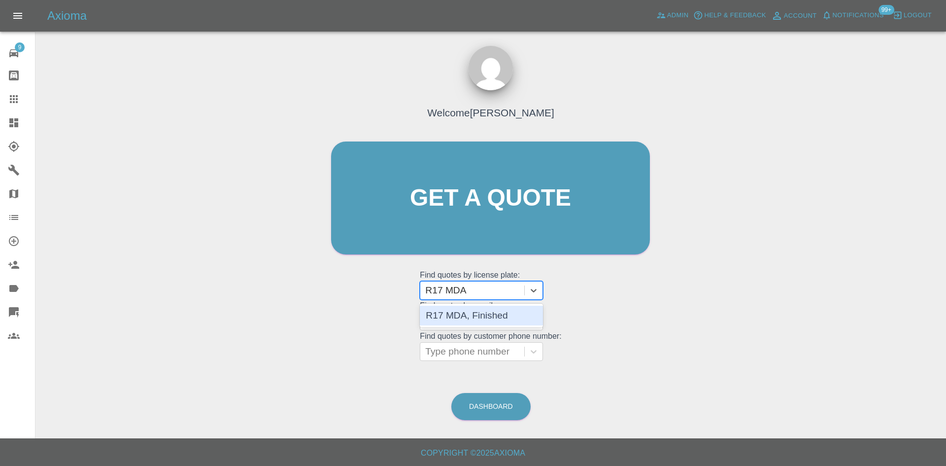
drag, startPoint x: 431, startPoint y: 296, endPoint x: 479, endPoint y: 318, distance: 52.5
click at [479, 318] on div "R17 MDA, Finished" at bounding box center [481, 316] width 123 height 20
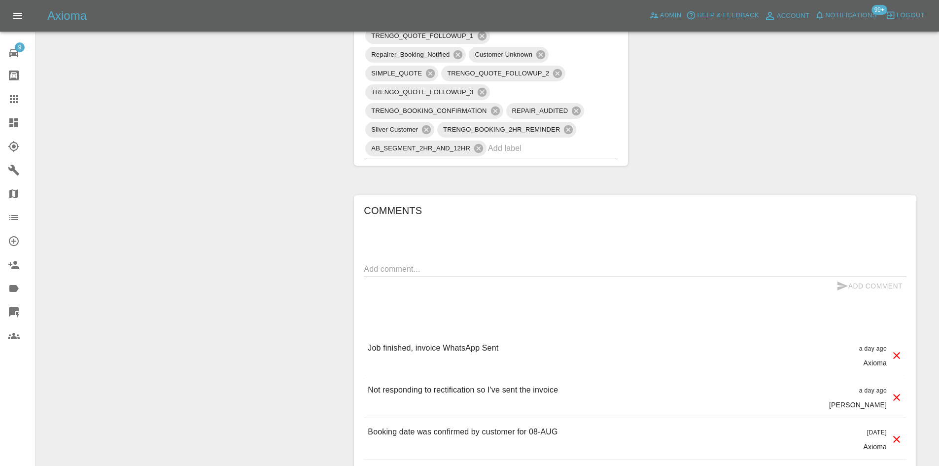
scroll to position [690, 0]
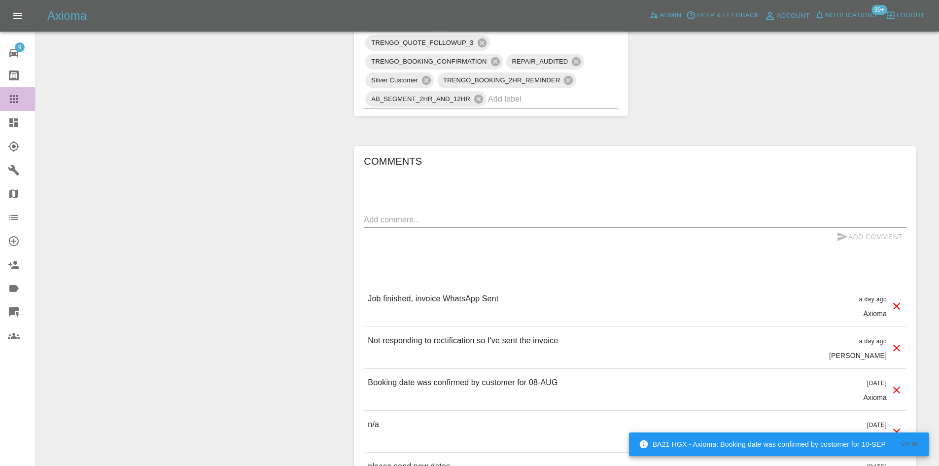
click at [10, 104] on icon at bounding box center [14, 99] width 12 height 12
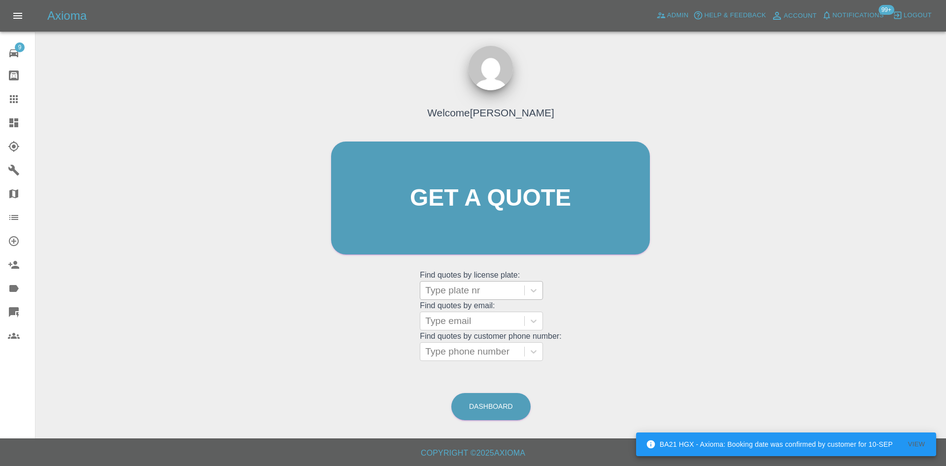
click at [512, 285] on div at bounding box center [472, 290] width 94 height 14
paste input "LO23FOA"
type input "LO23FOA"
click at [497, 314] on div "LO23FOA, Finished" at bounding box center [481, 316] width 123 height 20
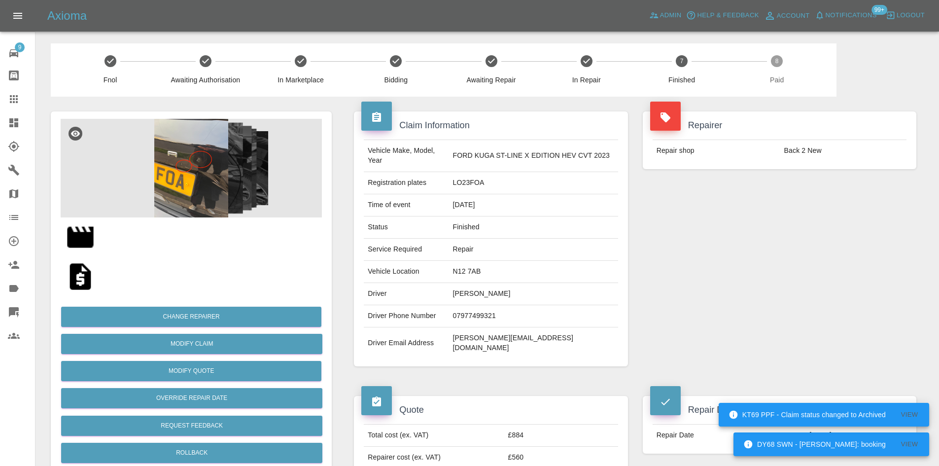
click at [0, 120] on link "Dashboard" at bounding box center [17, 123] width 35 height 24
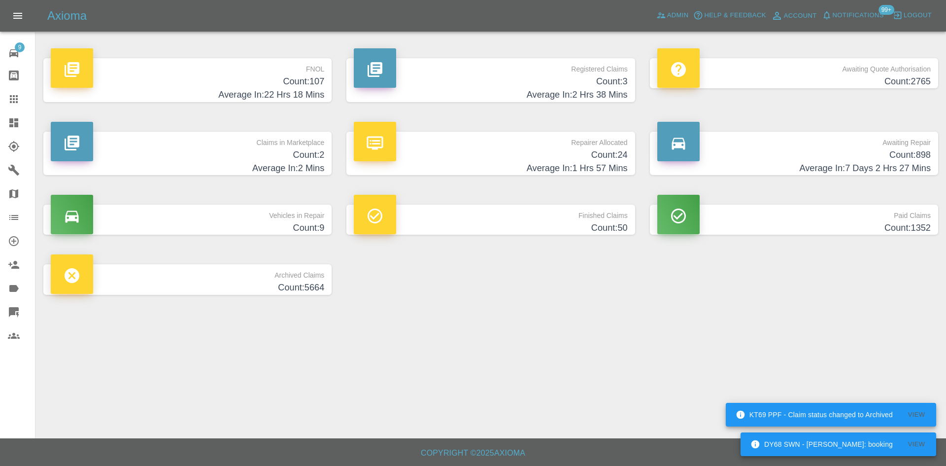
click at [490, 96] on h4 "Average In: 2 Hrs 38 Mins" at bounding box center [491, 94] width 274 height 13
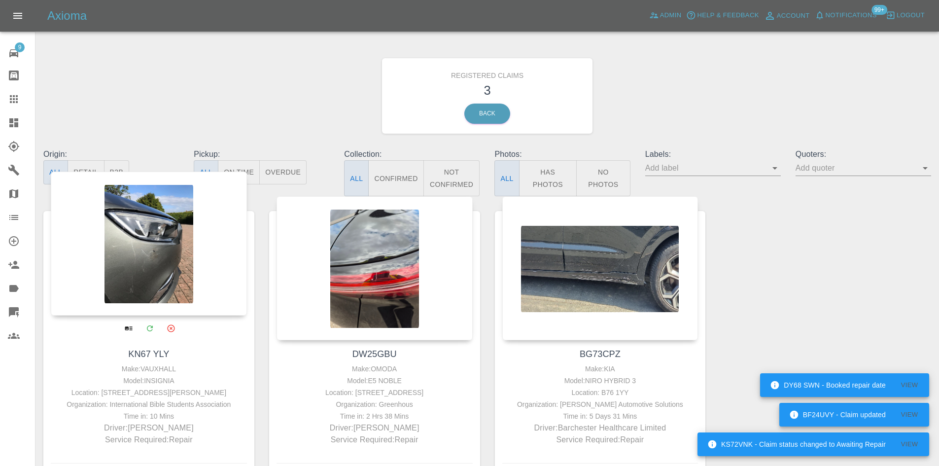
click at [135, 249] on div at bounding box center [149, 244] width 196 height 144
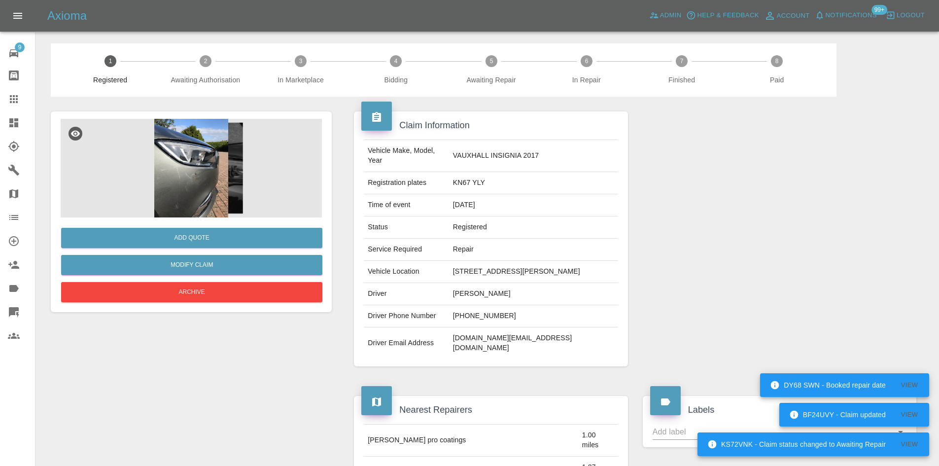
click at [207, 183] on img at bounding box center [191, 168] width 261 height 99
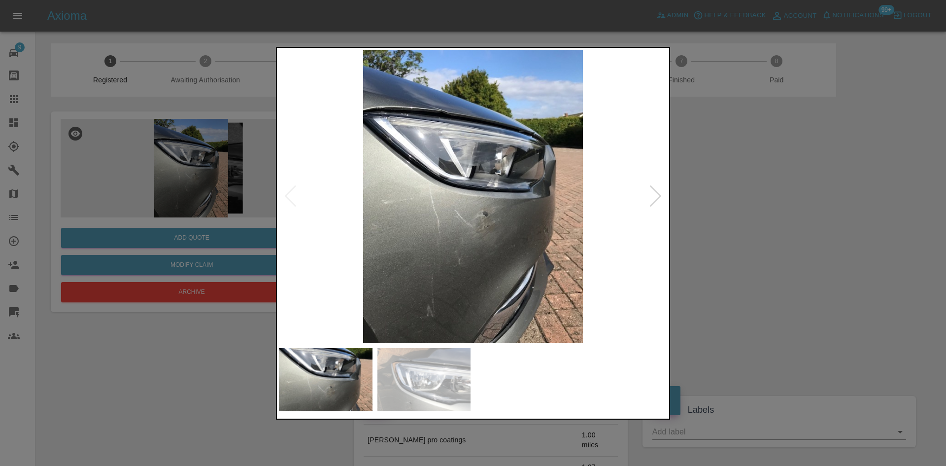
click at [647, 200] on img at bounding box center [473, 196] width 388 height 293
click at [651, 198] on div at bounding box center [655, 196] width 13 height 22
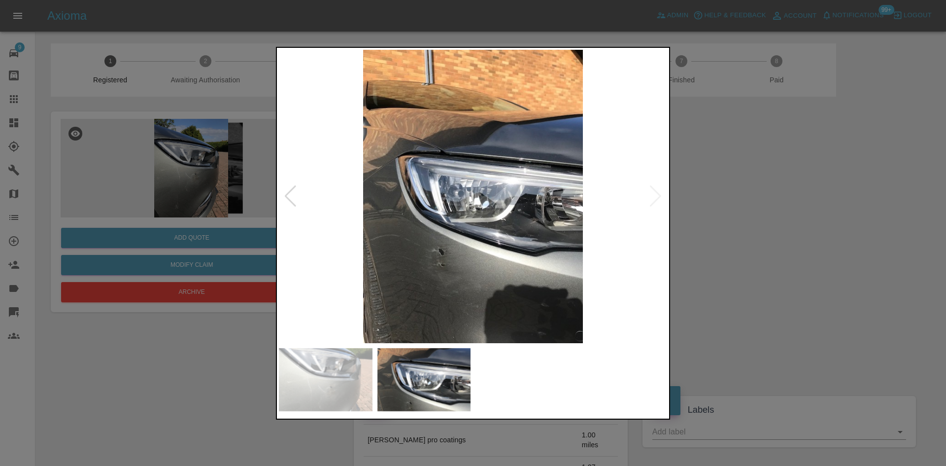
click at [651, 198] on img at bounding box center [473, 196] width 388 height 293
click at [676, 203] on div at bounding box center [473, 233] width 946 height 466
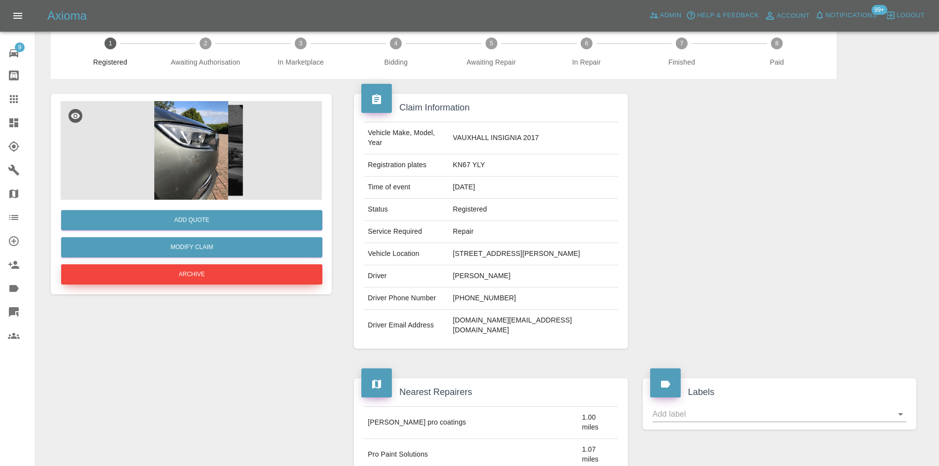
scroll to position [49, 0]
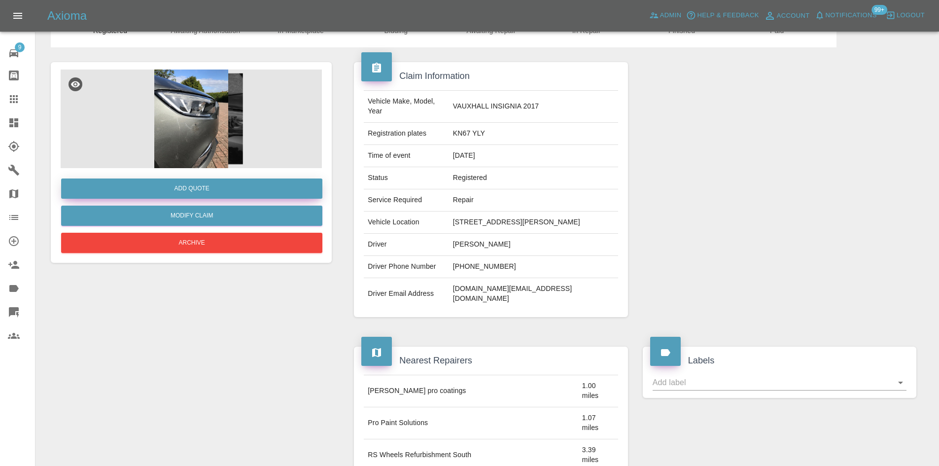
click at [198, 190] on button "Add Quote" at bounding box center [191, 188] width 261 height 20
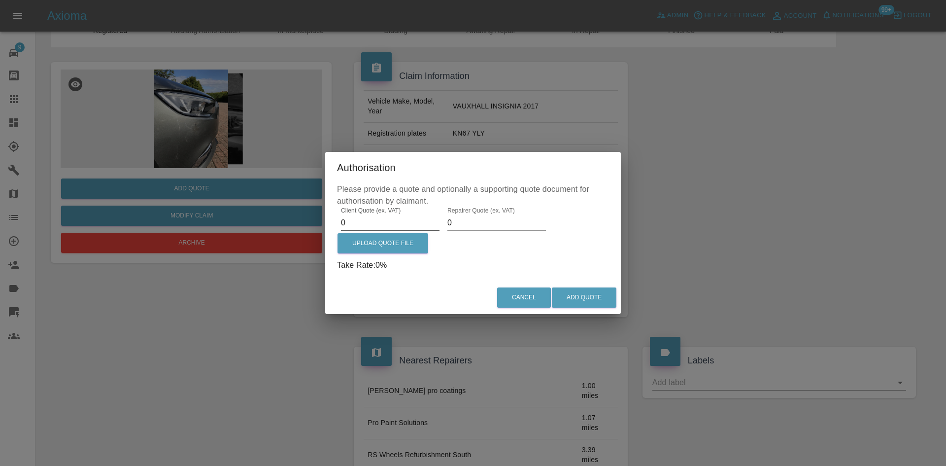
click at [381, 220] on input "0" at bounding box center [390, 223] width 99 height 16
type input "250"
click at [494, 230] on input "0" at bounding box center [497, 223] width 99 height 16
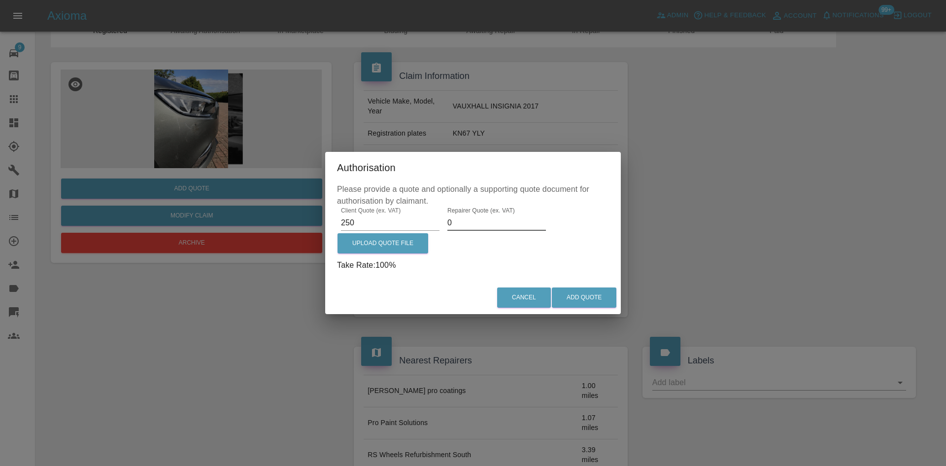
click at [494, 230] on input "0" at bounding box center [497, 223] width 99 height 16
type input "0150"
click at [404, 246] on label "Upload Quote File" at bounding box center [383, 243] width 91 height 20
click at [0, 0] on input "Upload Quote File" at bounding box center [0, 0] width 0 height 0
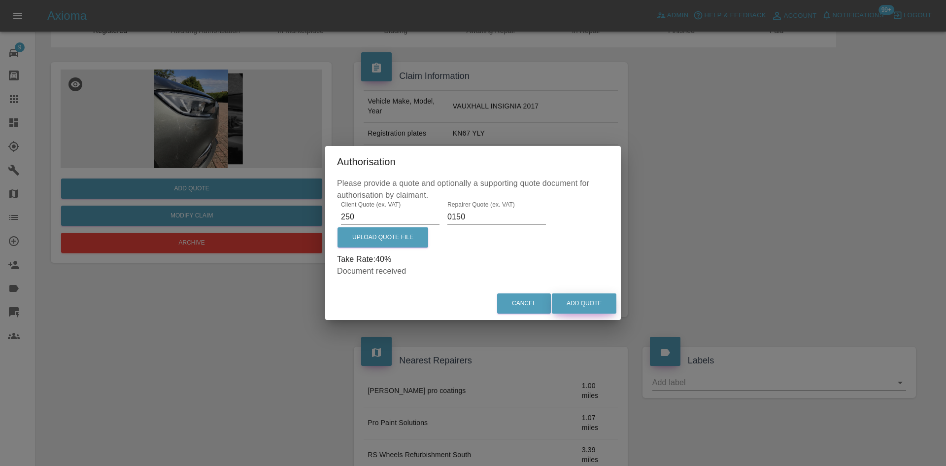
click at [589, 304] on button "Add Quote" at bounding box center [584, 303] width 65 height 20
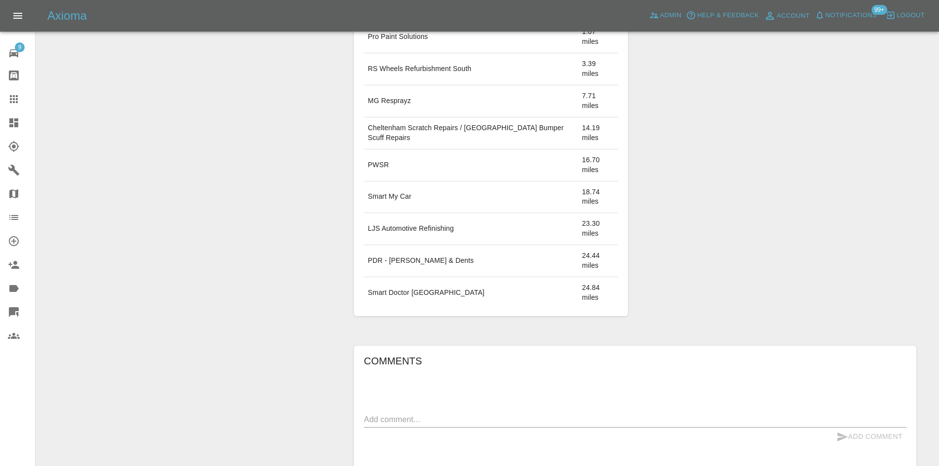
scroll to position [641, 0]
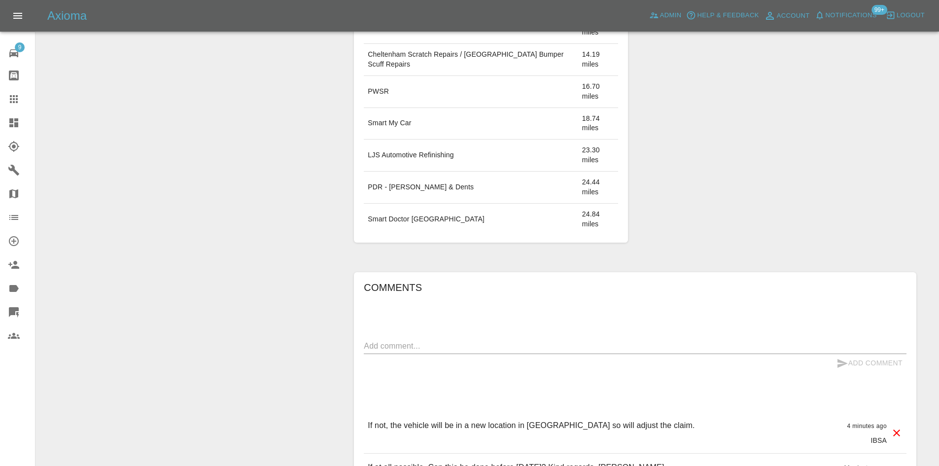
click at [403, 338] on div "x" at bounding box center [635, 346] width 543 height 16
drag, startPoint x: 629, startPoint y: 383, endPoint x: 447, endPoint y: 387, distance: 181.5
click at [447, 454] on div "If at all possible. Can this be done before [DATE]? Kind regards, [PERSON_NAME]…" at bounding box center [635, 474] width 543 height 41
click at [425, 280] on div "Comments x Add Comment If not, the vehicle will be in a new location in [GEOGRA…" at bounding box center [635, 387] width 543 height 215
click at [425, 338] on div "x" at bounding box center [635, 346] width 543 height 16
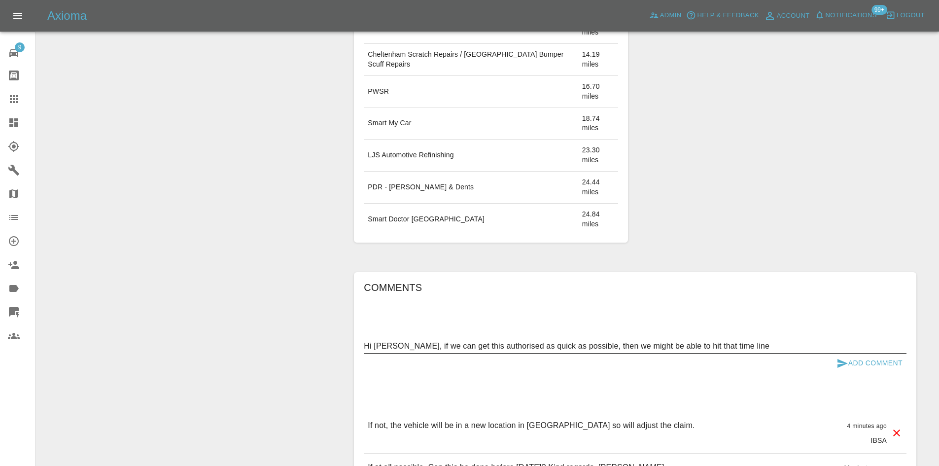
click at [827, 340] on textarea "Hi [PERSON_NAME], if we can get this authorised as quick as possible, then we m…" at bounding box center [635, 345] width 543 height 11
type textarea "Hi [PERSON_NAME], if we can get this authorised as quick as possible, then we m…"
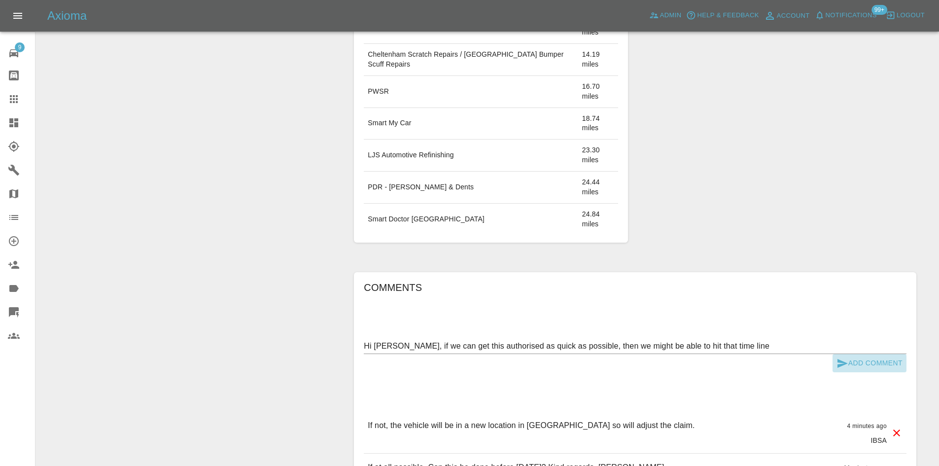
click at [844, 357] on icon "submit" at bounding box center [843, 363] width 12 height 12
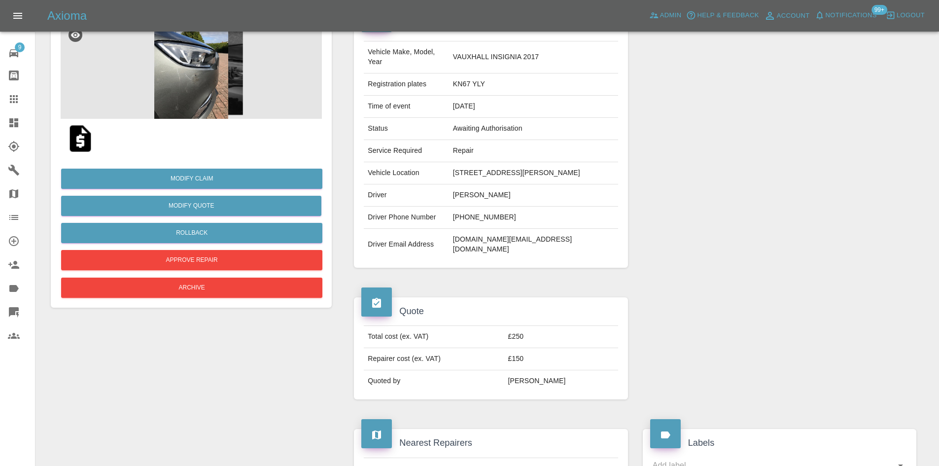
scroll to position [0, 0]
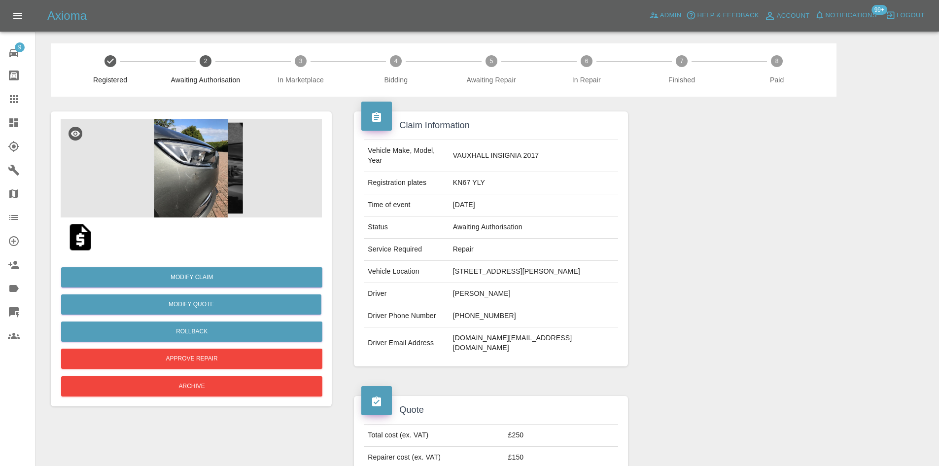
click at [6, 124] on link "Dashboard" at bounding box center [17, 123] width 35 height 24
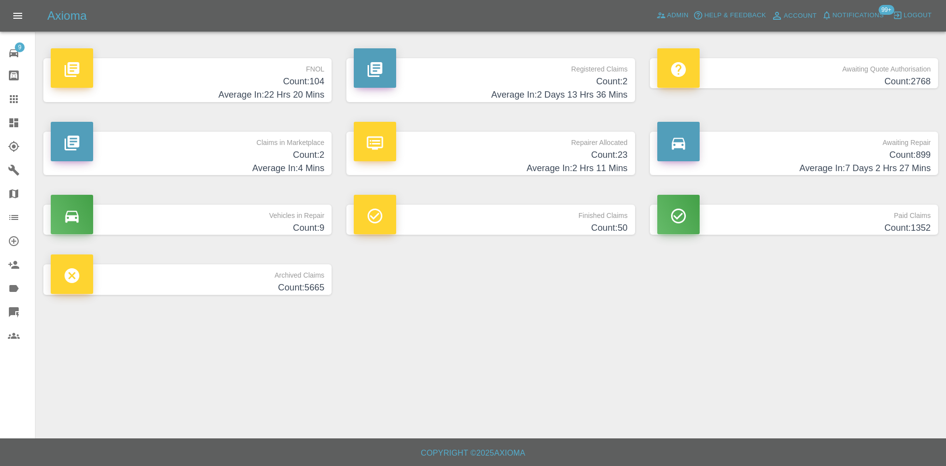
click at [499, 75] on h4 "Count: 2" at bounding box center [491, 81] width 274 height 13
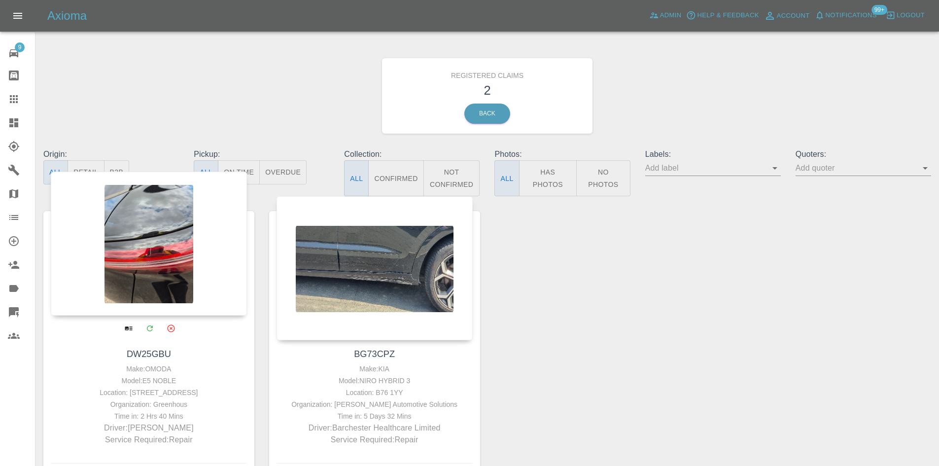
click at [117, 235] on div at bounding box center [149, 244] width 196 height 144
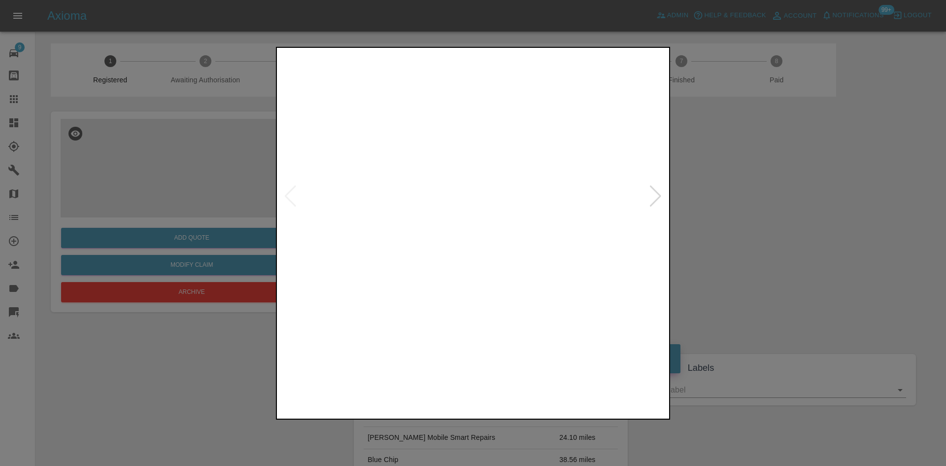
click at [655, 192] on div at bounding box center [655, 196] width 13 height 22
click at [473, 212] on img at bounding box center [473, 196] width 388 height 293
click at [473, 212] on img at bounding box center [474, 147] width 1165 height 880
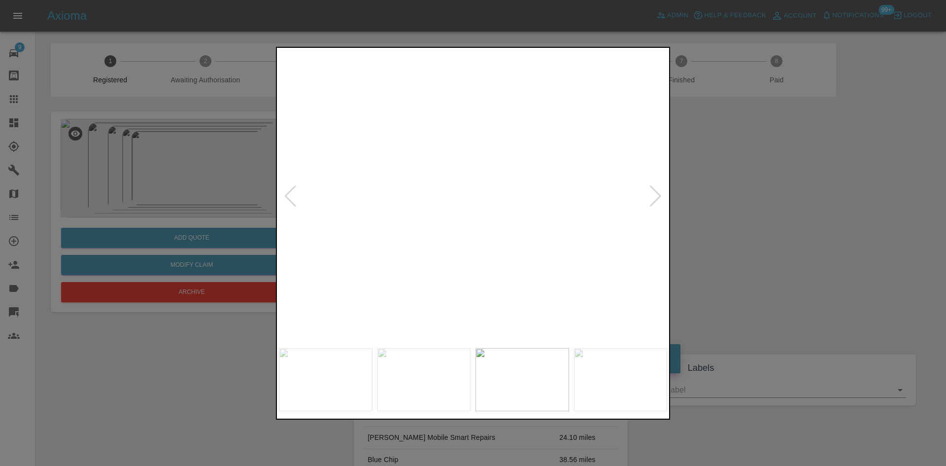
click at [473, 212] on img at bounding box center [474, 147] width 1165 height 880
click at [652, 194] on div at bounding box center [655, 196] width 13 height 22
click at [518, 194] on img at bounding box center [473, 196] width 388 height 293
click at [664, 227] on img at bounding box center [488, 212] width 1165 height 880
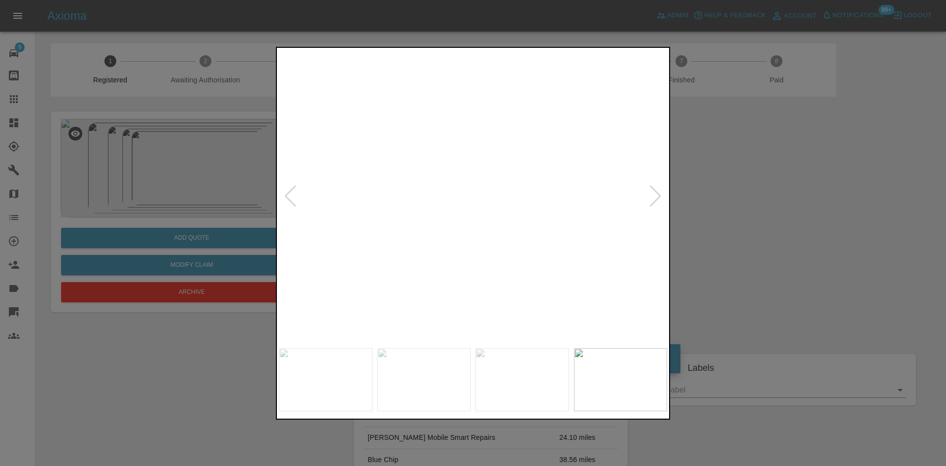
click at [520, 335] on img at bounding box center [727, 339] width 1165 height 880
click at [657, 193] on div at bounding box center [655, 196] width 13 height 22
click at [529, 149] on img at bounding box center [473, 196] width 388 height 293
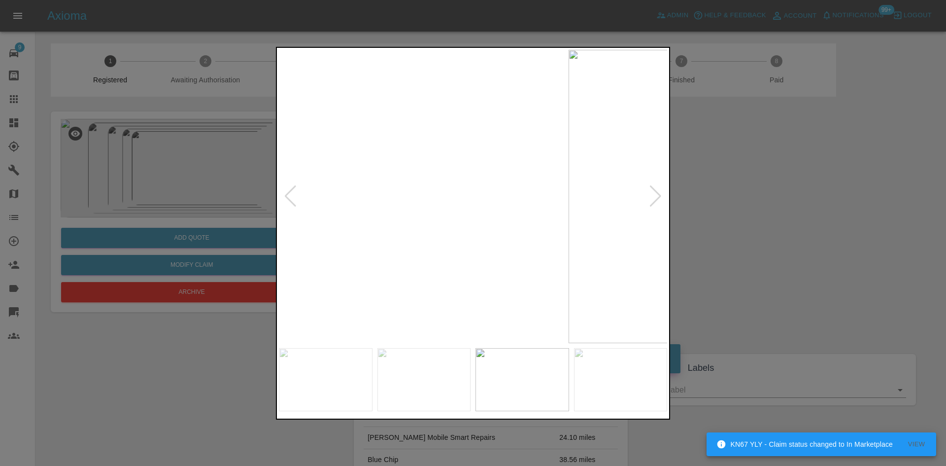
click at [167, 174] on div at bounding box center [473, 233] width 946 height 466
click at [644, 201] on img at bounding box center [623, 161] width 1165 height 880
click at [658, 200] on div at bounding box center [655, 196] width 13 height 22
click at [658, 200] on img at bounding box center [473, 196] width 388 height 293
click at [428, 227] on img at bounding box center [473, 196] width 388 height 293
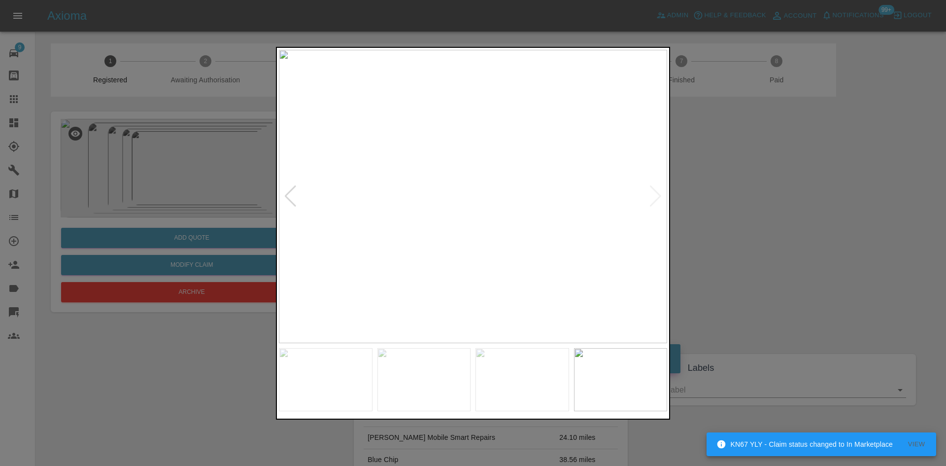
click at [428, 227] on img at bounding box center [473, 196] width 388 height 293
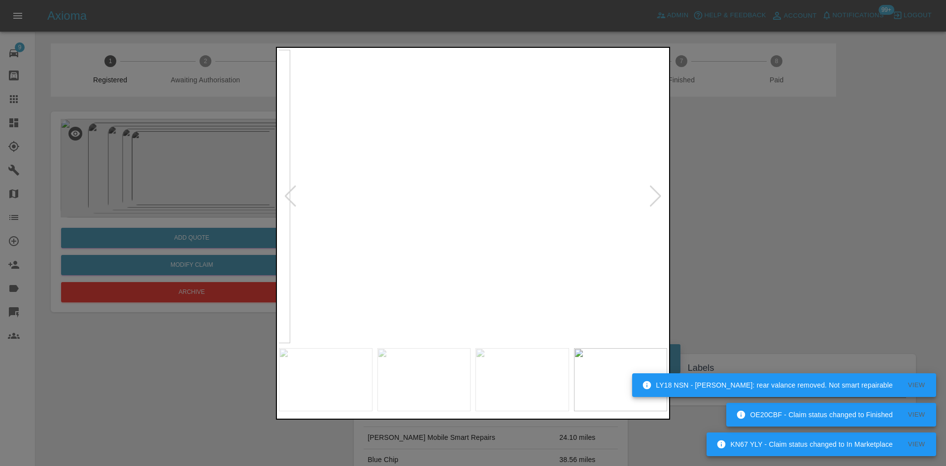
click at [686, 95] on div at bounding box center [473, 233] width 946 height 466
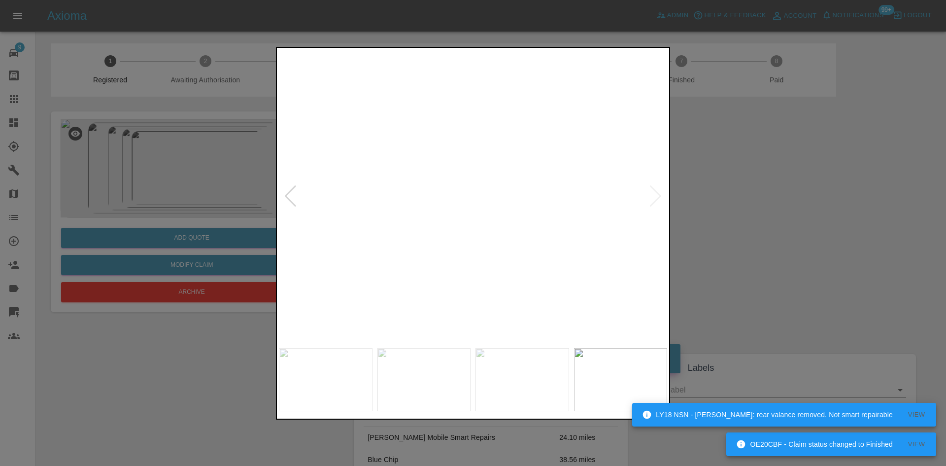
click at [351, 282] on img at bounding box center [450, 91] width 1165 height 880
click at [736, 242] on div at bounding box center [473, 233] width 946 height 466
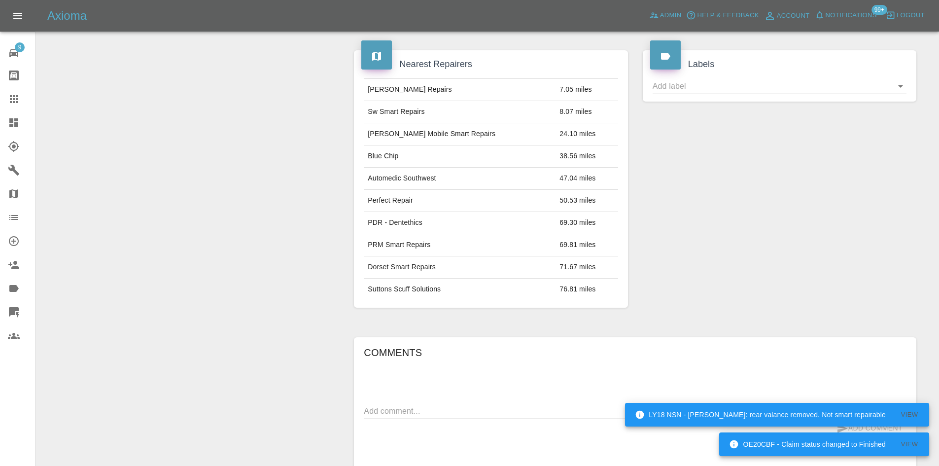
scroll to position [401, 0]
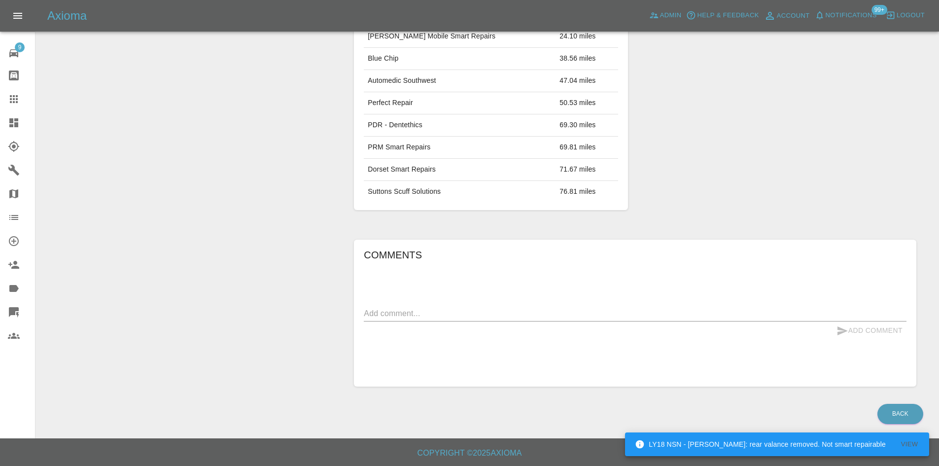
click at [12, 121] on icon at bounding box center [13, 122] width 9 height 9
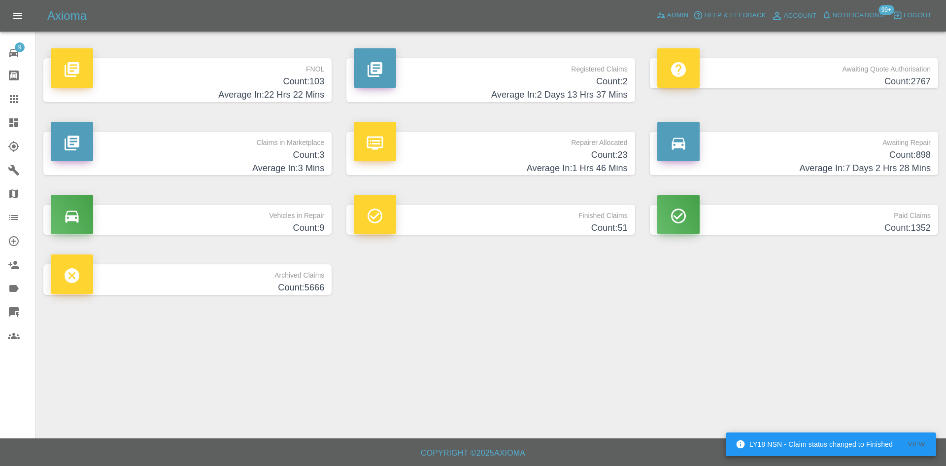
click at [229, 167] on h4 "Average In: 3 Mins" at bounding box center [188, 168] width 274 height 13
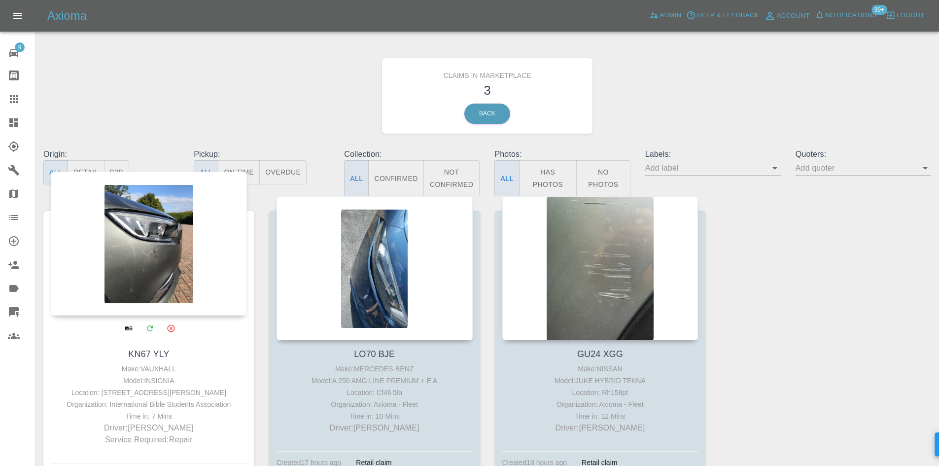
click at [161, 301] on div at bounding box center [149, 244] width 196 height 144
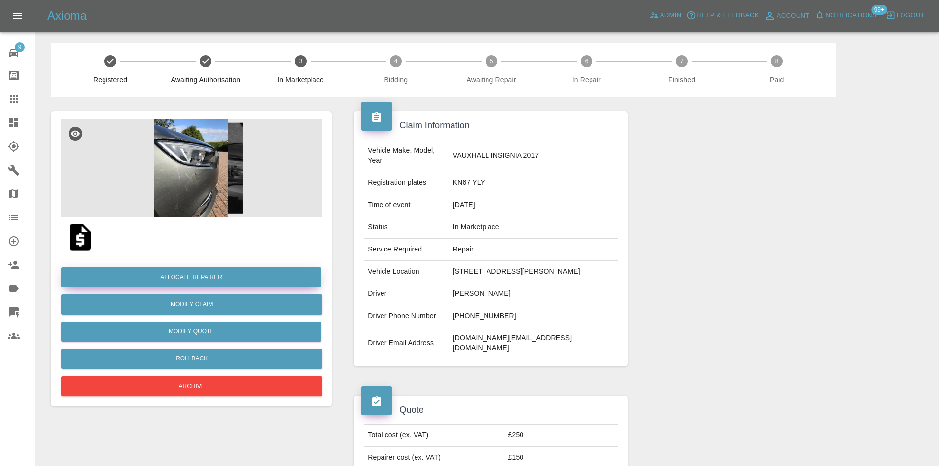
click at [272, 276] on button "Allocate Repairer" at bounding box center [191, 277] width 260 height 20
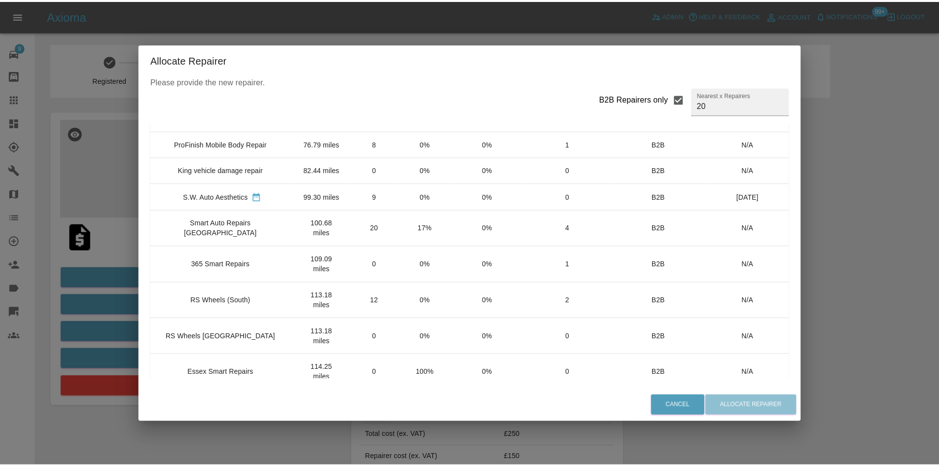
scroll to position [197, 0]
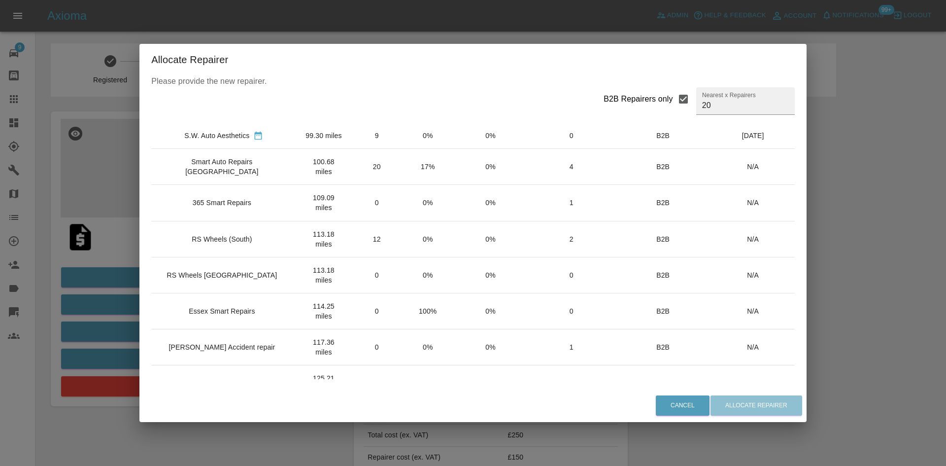
click at [245, 257] on td "RS Wheels (South)" at bounding box center [223, 239] width 145 height 36
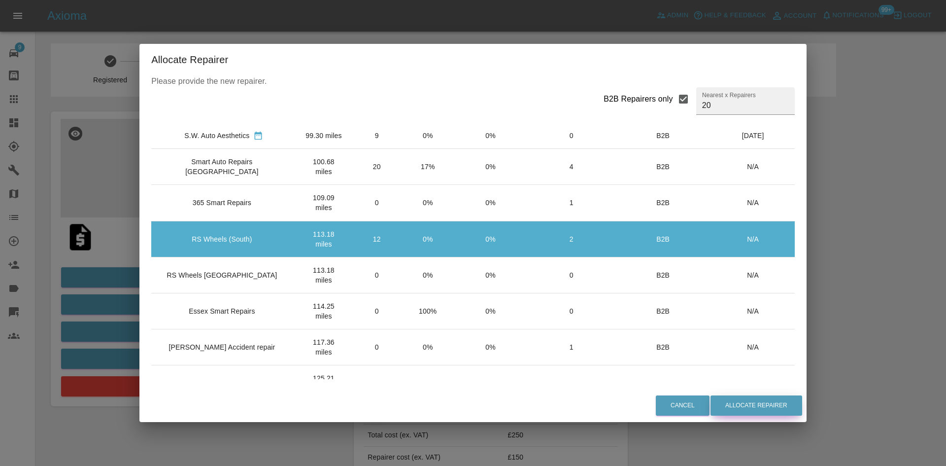
click at [723, 406] on button "Allocate Repairer" at bounding box center [757, 405] width 92 height 20
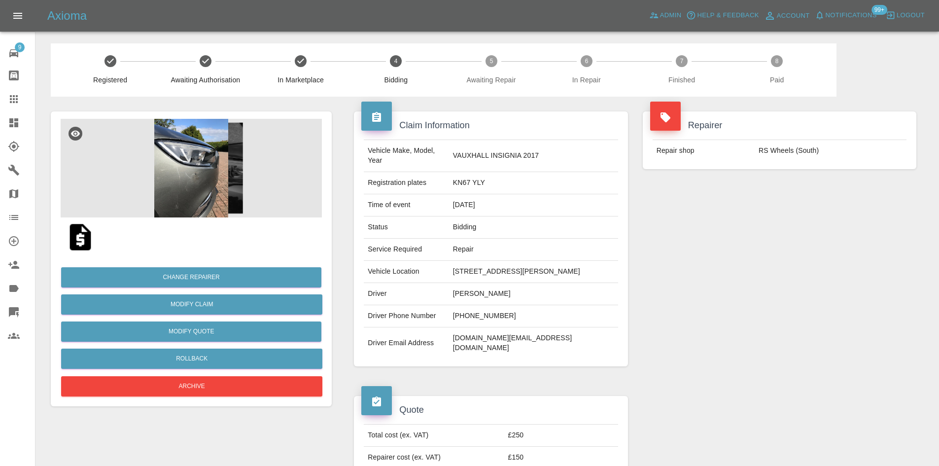
drag, startPoint x: 527, startPoint y: 281, endPoint x: 371, endPoint y: 273, distance: 156.5
click at [371, 273] on tr "Vehicle Location [STREET_ADDRESS][PERSON_NAME]" at bounding box center [491, 272] width 254 height 22
click at [515, 293] on td "[PERSON_NAME]" at bounding box center [533, 294] width 169 height 22
click at [518, 283] on td "[STREET_ADDRESS][PERSON_NAME]" at bounding box center [533, 272] width 169 height 22
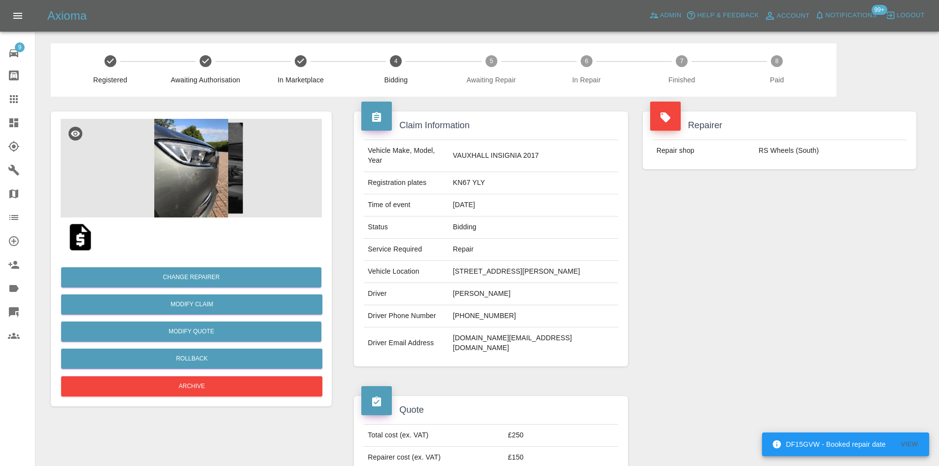
drag, startPoint x: 525, startPoint y: 281, endPoint x: 435, endPoint y: 269, distance: 90.6
click at [435, 269] on tr "Vehicle Location [STREET_ADDRESS][PERSON_NAME]" at bounding box center [491, 272] width 254 height 22
copy tr "[STREET_ADDRESS][PERSON_NAME]"
click at [164, 176] on img at bounding box center [191, 168] width 261 height 99
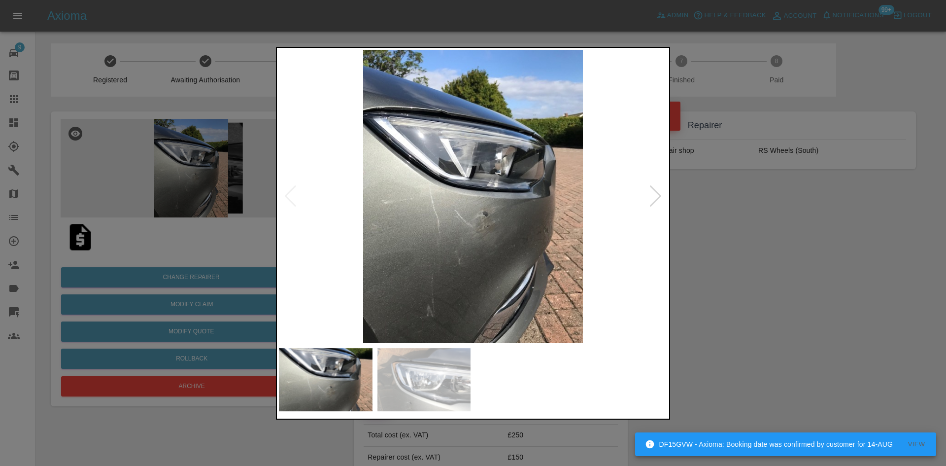
click at [223, 421] on div at bounding box center [473, 233] width 946 height 466
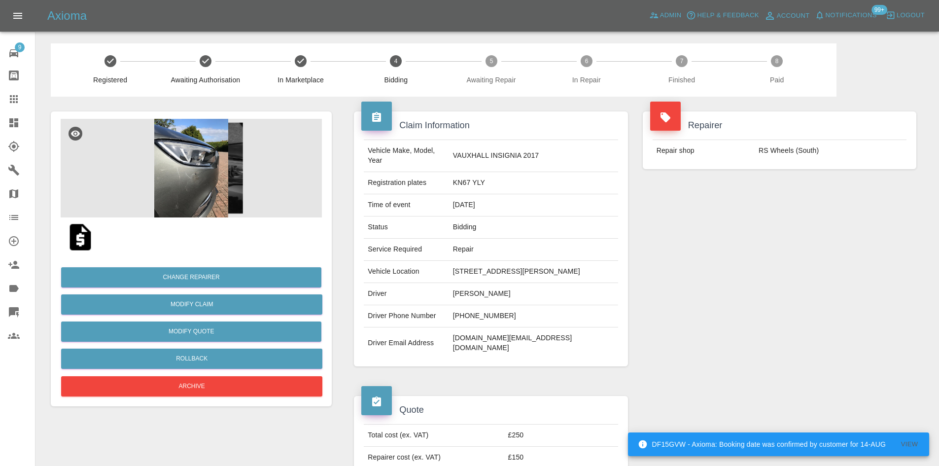
click at [285, 188] on img at bounding box center [191, 168] width 261 height 99
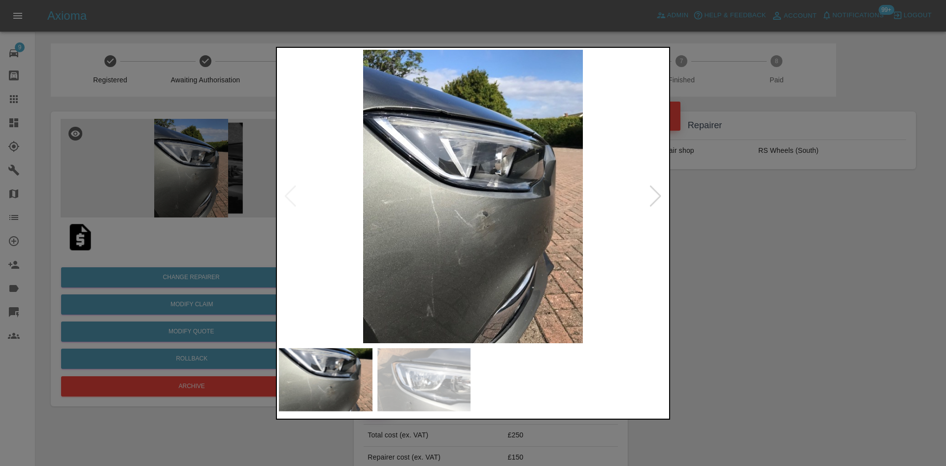
click at [658, 193] on div at bounding box center [655, 196] width 13 height 22
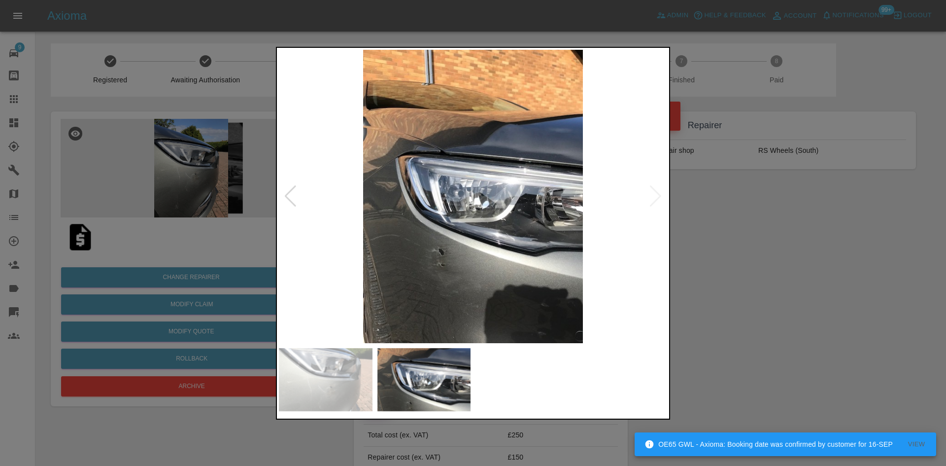
click at [738, 409] on div at bounding box center [473, 233] width 946 height 466
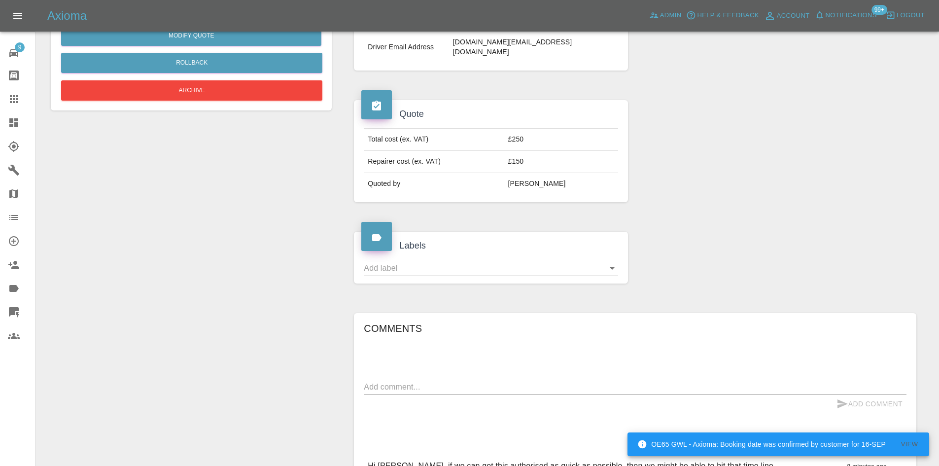
scroll to position [504, 0]
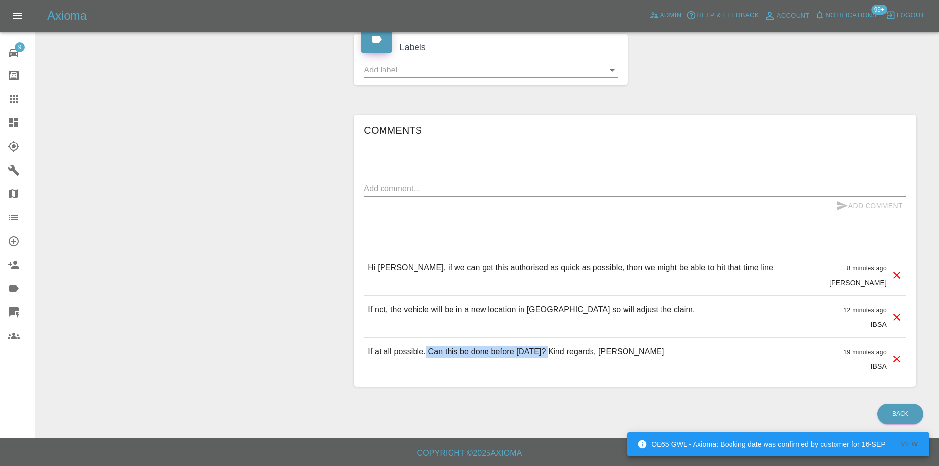
drag, startPoint x: 552, startPoint y: 350, endPoint x: 427, endPoint y: 346, distance: 124.8
click at [427, 346] on p "If at all possible. Can this be done before [DATE]? Kind regards, [PERSON_NAME]" at bounding box center [516, 352] width 296 height 12
copy p "Can this be done before [DATE]"
click at [8, 117] on icon at bounding box center [14, 123] width 12 height 12
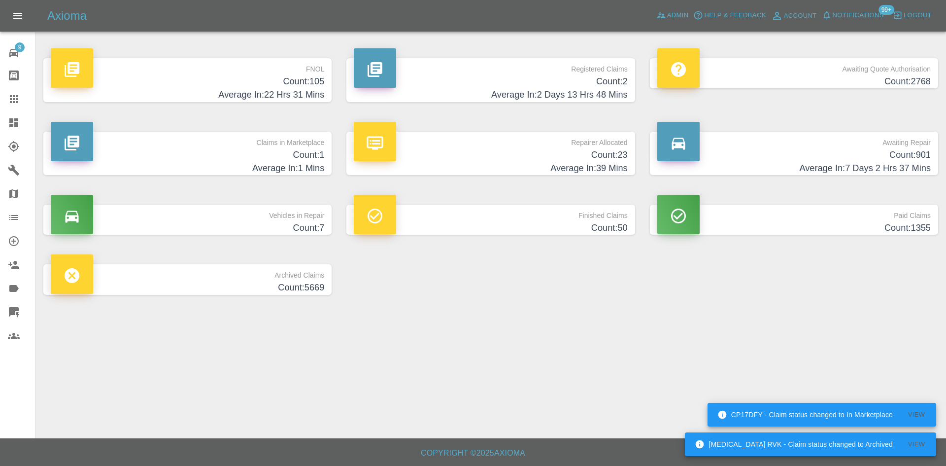
click at [518, 90] on h4 "Average In: 2 Days 13 Hrs 48 Mins" at bounding box center [491, 94] width 274 height 13
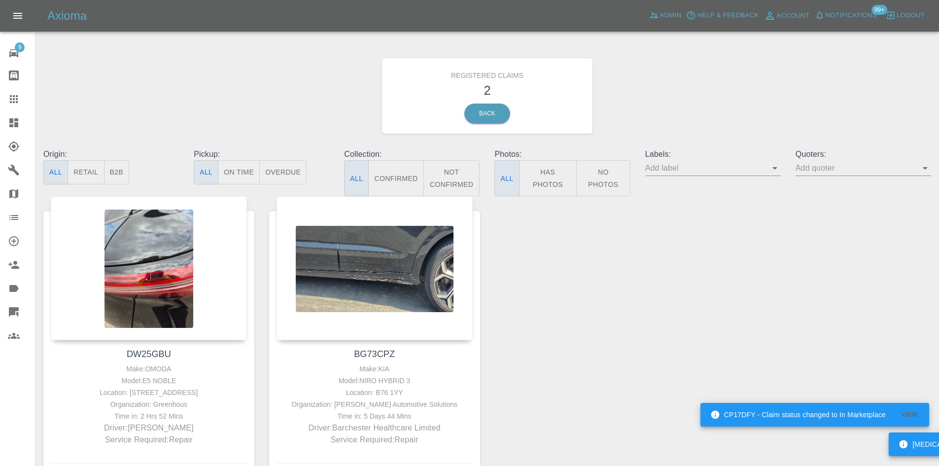
click at [25, 133] on link "Dashboard" at bounding box center [17, 123] width 35 height 24
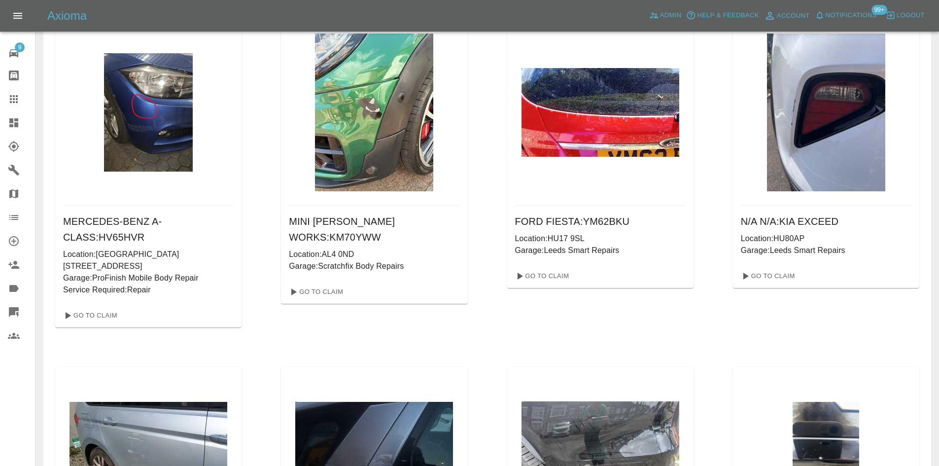
scroll to position [704, 0]
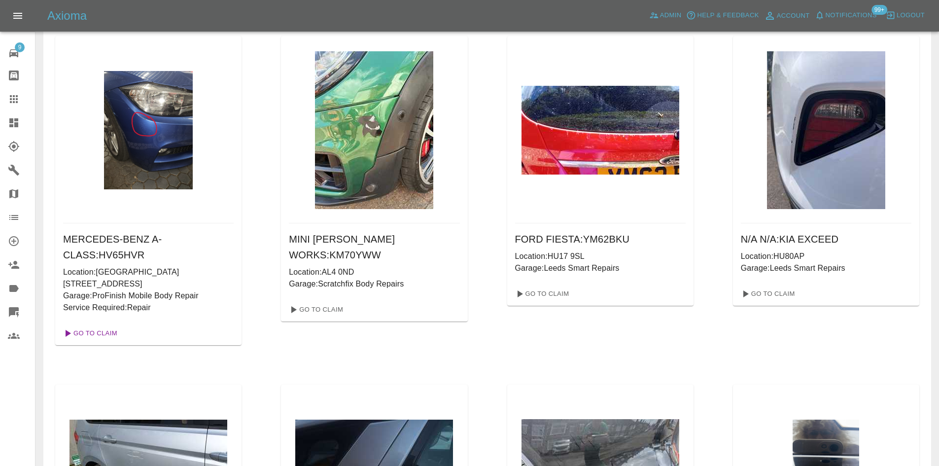
click at [85, 332] on link "Go To Claim" at bounding box center [89, 333] width 61 height 16
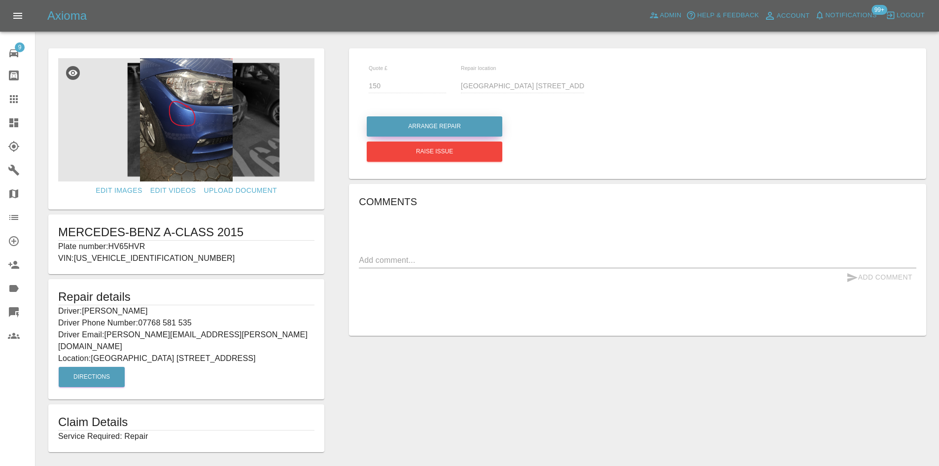
click at [448, 130] on button "Arrange Repair" at bounding box center [435, 126] width 136 height 20
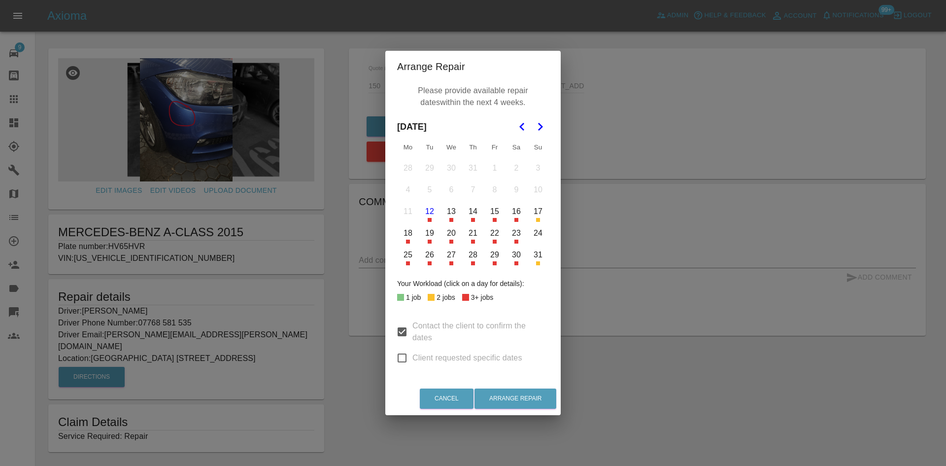
click at [470, 260] on button "28" at bounding box center [473, 255] width 21 height 21
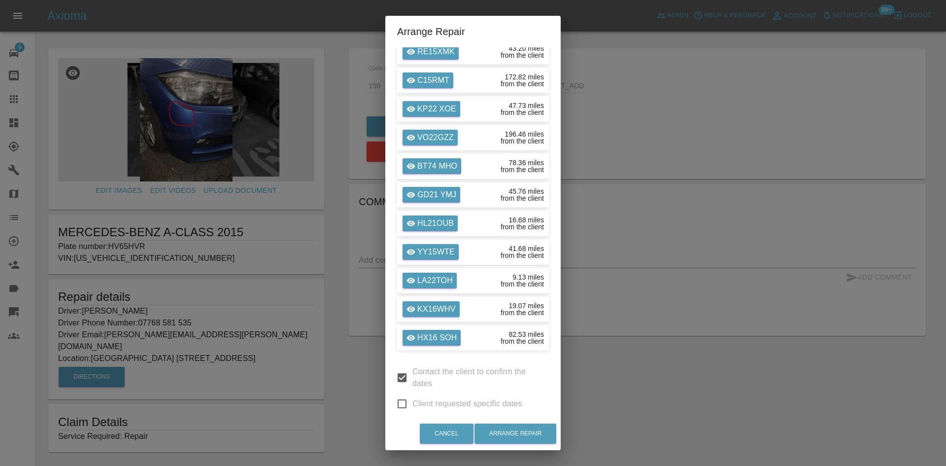
scroll to position [838, 0]
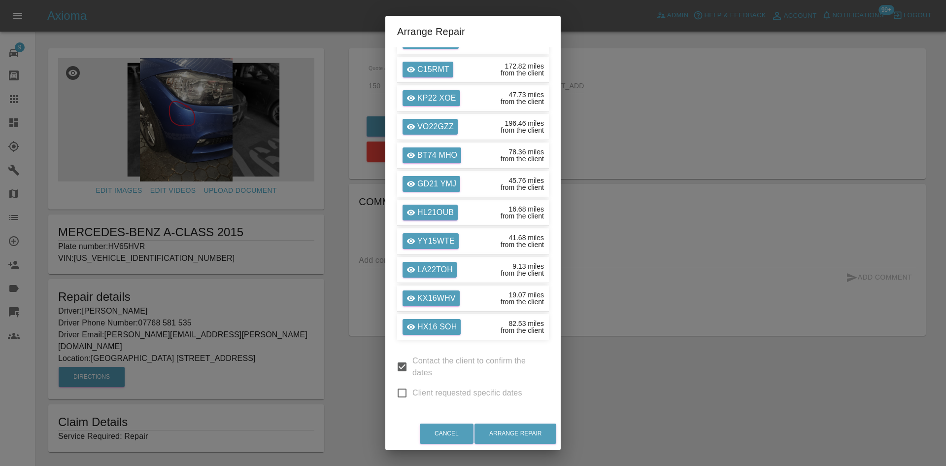
click at [404, 388] on input "Client requested specific dates" at bounding box center [402, 393] width 21 height 21
checkbox input "true"
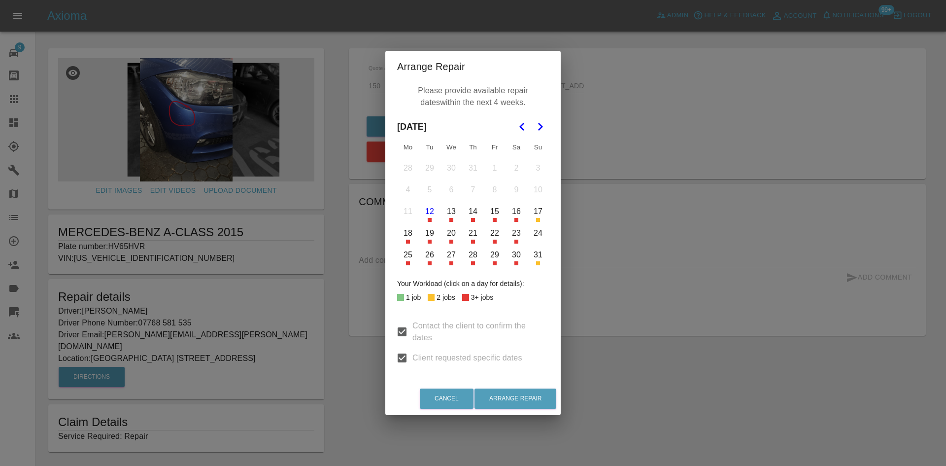
scroll to position [0, 0]
click at [472, 257] on button "28" at bounding box center [473, 255] width 21 height 21
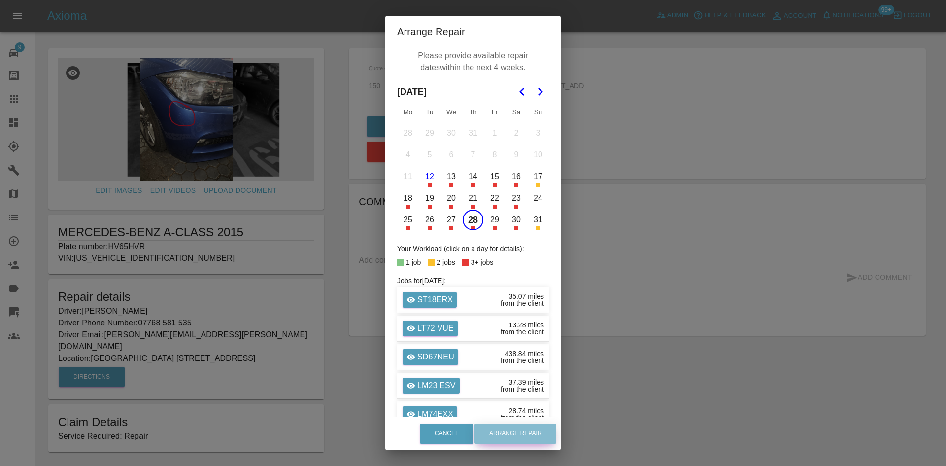
click at [515, 430] on button "Arrange Repair" at bounding box center [516, 433] width 82 height 20
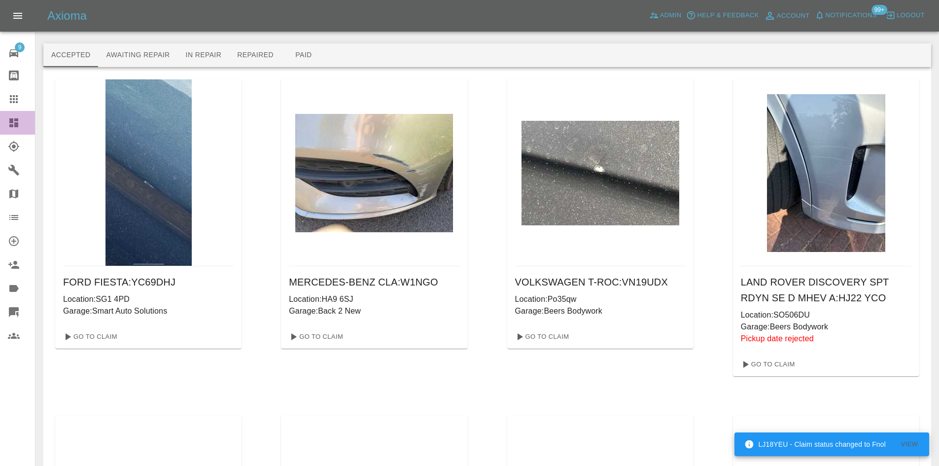
click at [18, 126] on icon at bounding box center [13, 122] width 9 height 9
